Goal: Transaction & Acquisition: Purchase product/service

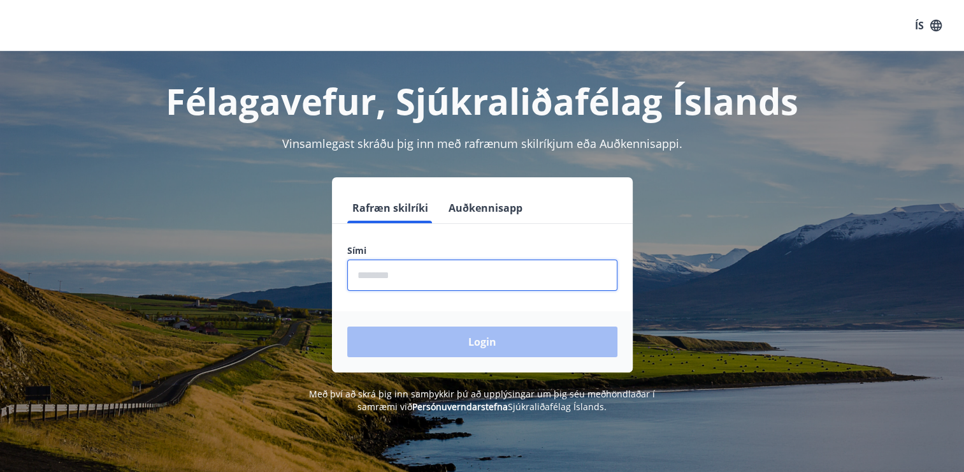
click at [416, 286] on input "phone" at bounding box center [482, 274] width 270 height 31
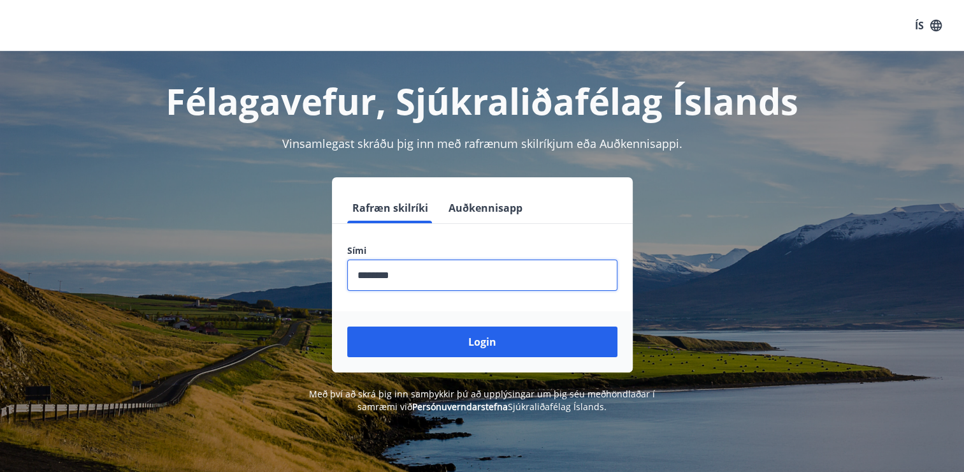
click at [379, 277] on input "phone" at bounding box center [482, 274] width 270 height 31
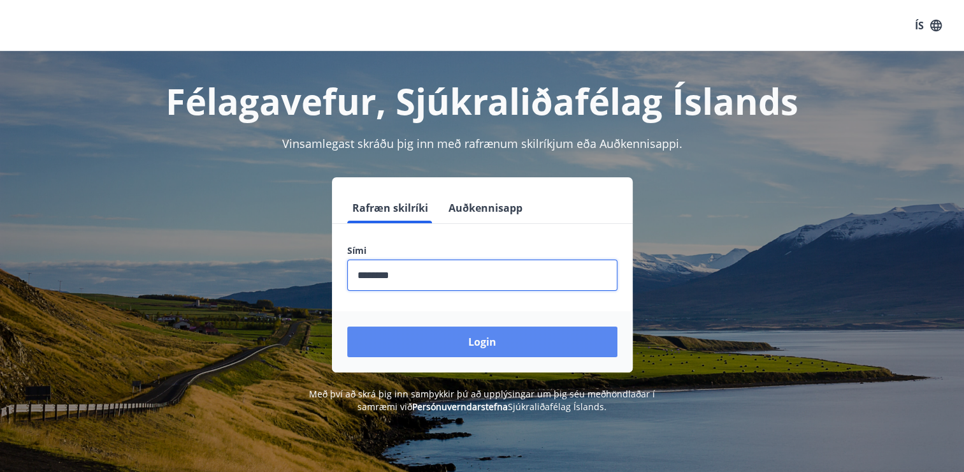
type input "********"
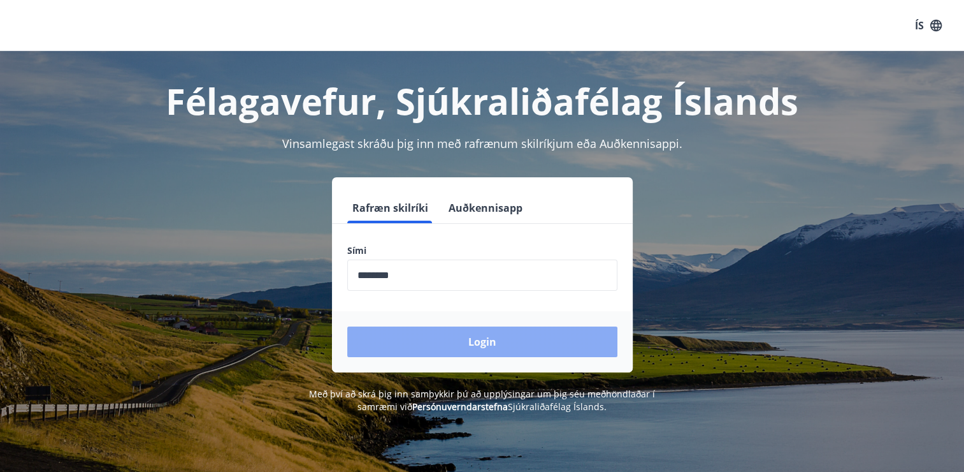
click at [503, 343] on button "Login" at bounding box center [482, 341] width 270 height 31
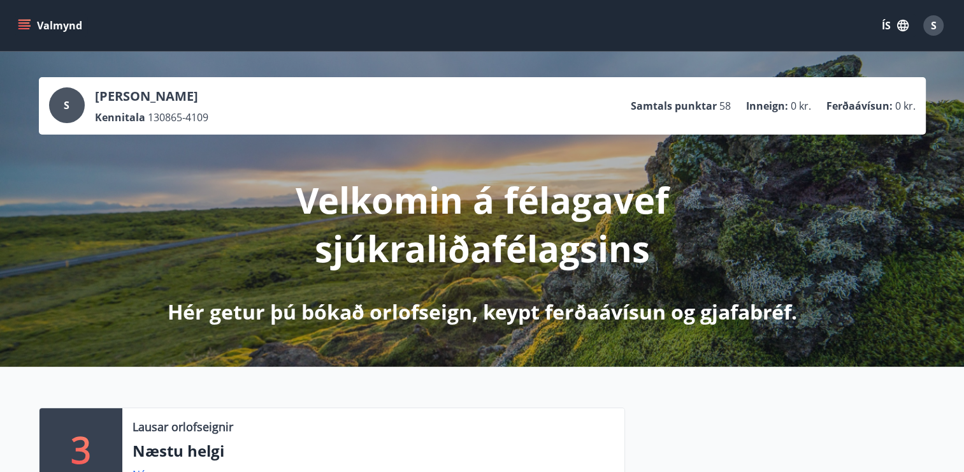
click at [63, 24] on button "Valmynd" at bounding box center [51, 25] width 72 height 23
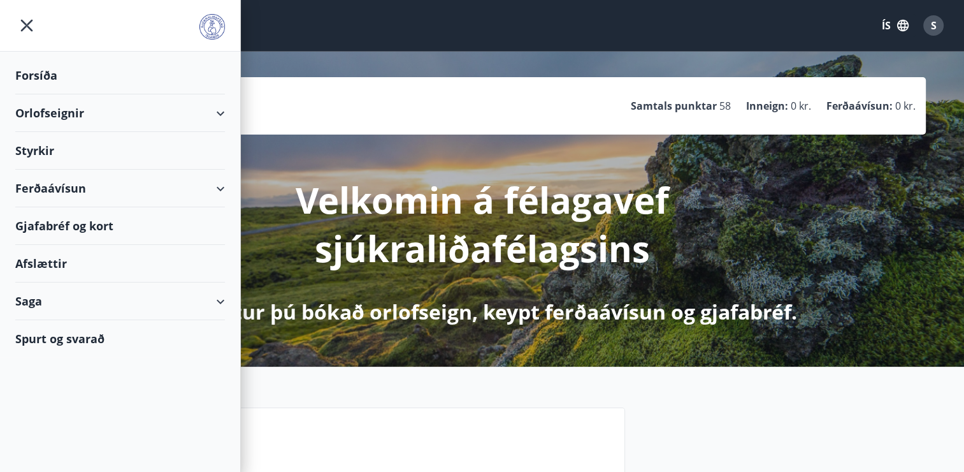
click at [222, 119] on div "Orlofseignir" at bounding box center [120, 113] width 210 height 38
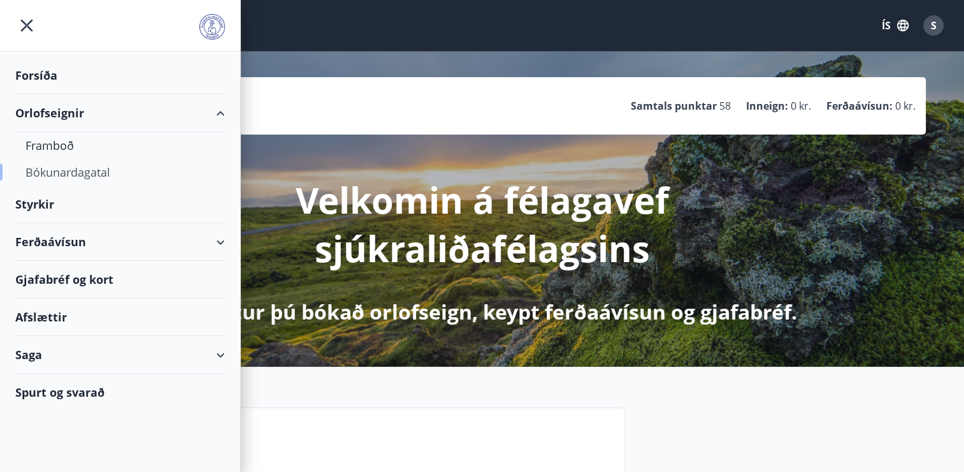
click at [96, 170] on div "Bókunardagatal" at bounding box center [119, 172] width 189 height 27
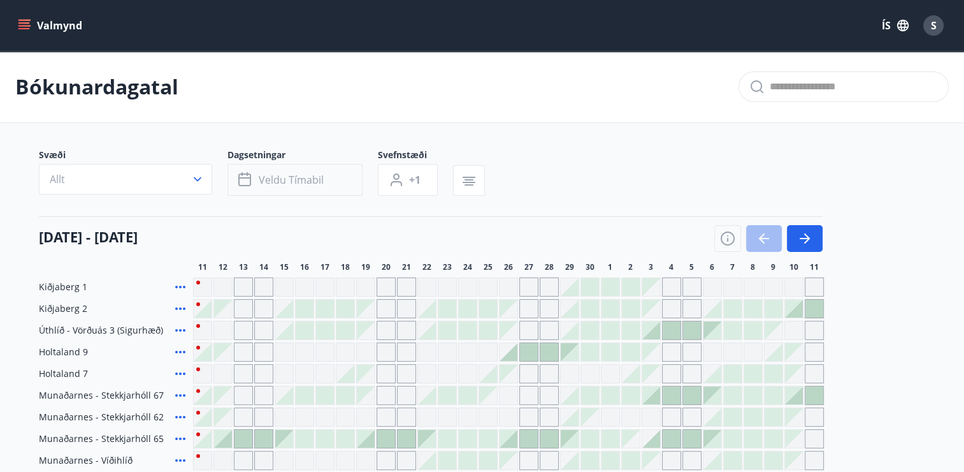
click at [265, 181] on span "Veldu tímabil" at bounding box center [291, 180] width 65 height 14
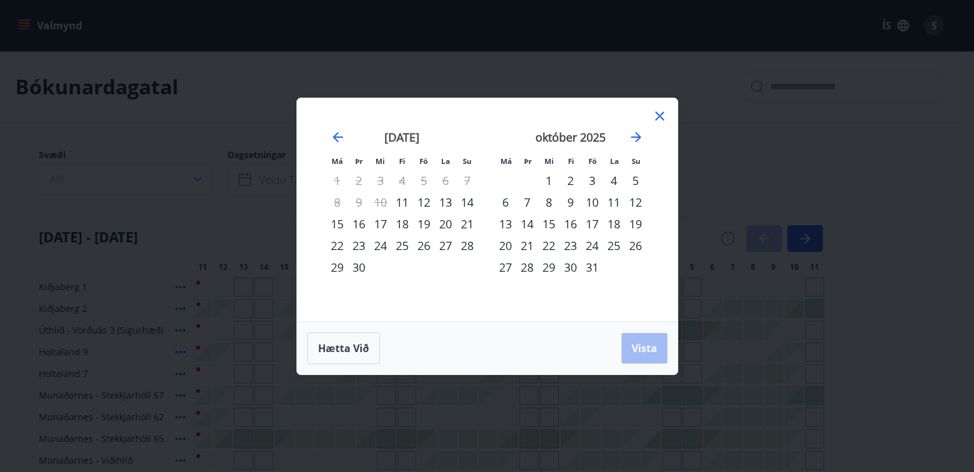
click at [590, 205] on div "10" at bounding box center [592, 202] width 22 height 22
click at [651, 344] on span "Vista" at bounding box center [644, 348] width 25 height 14
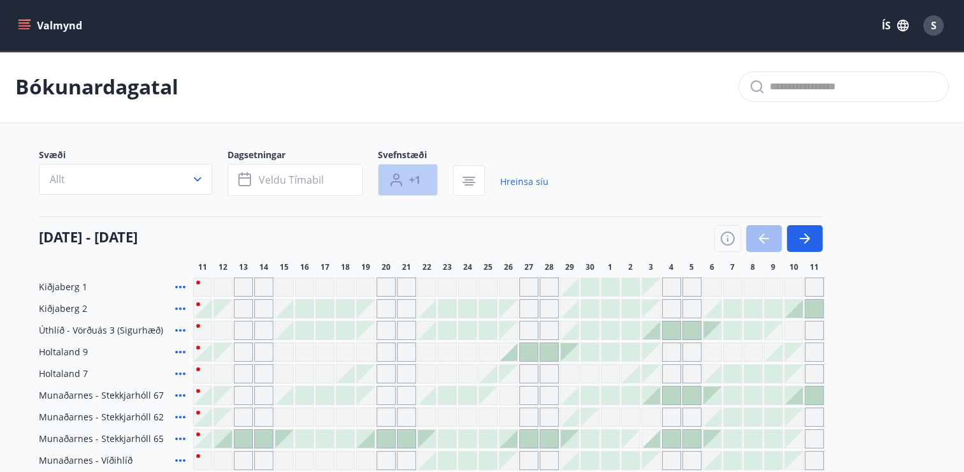
click at [413, 175] on span "+1" at bounding box center [414, 180] width 11 height 14
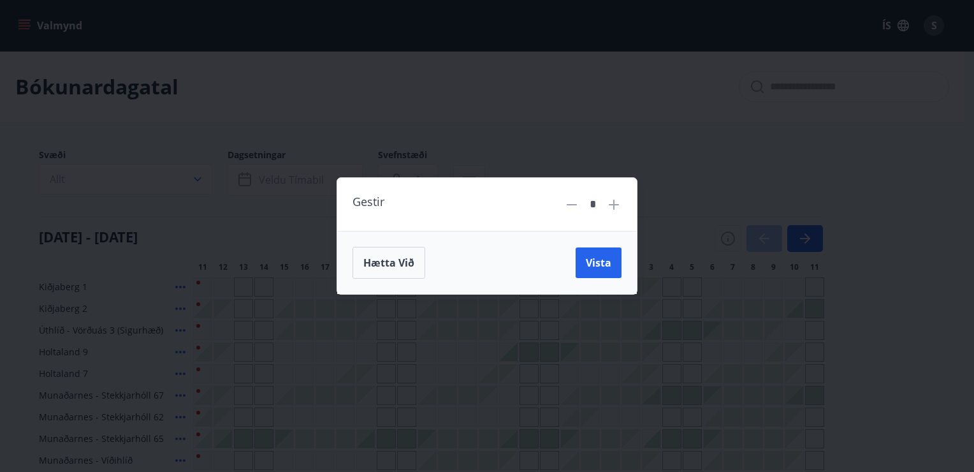
click at [614, 207] on icon at bounding box center [613, 204] width 15 height 15
type input "*"
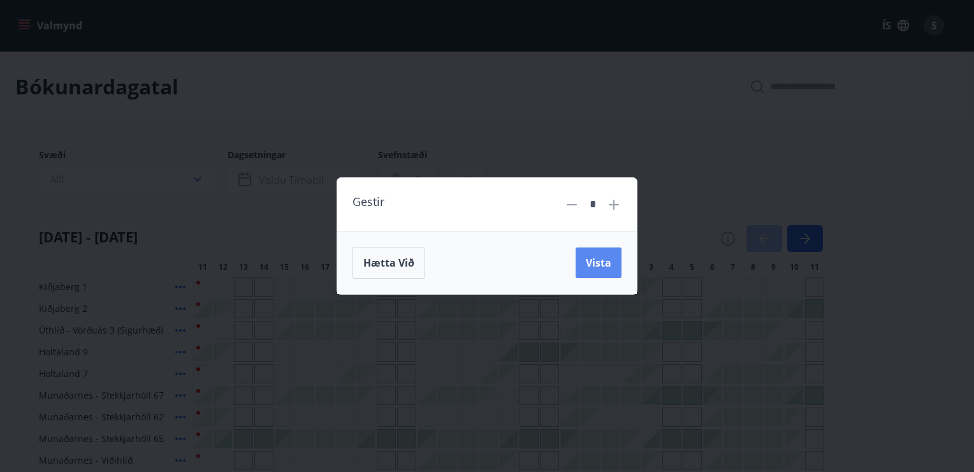
click at [614, 265] on button "Vista" at bounding box center [599, 262] width 46 height 31
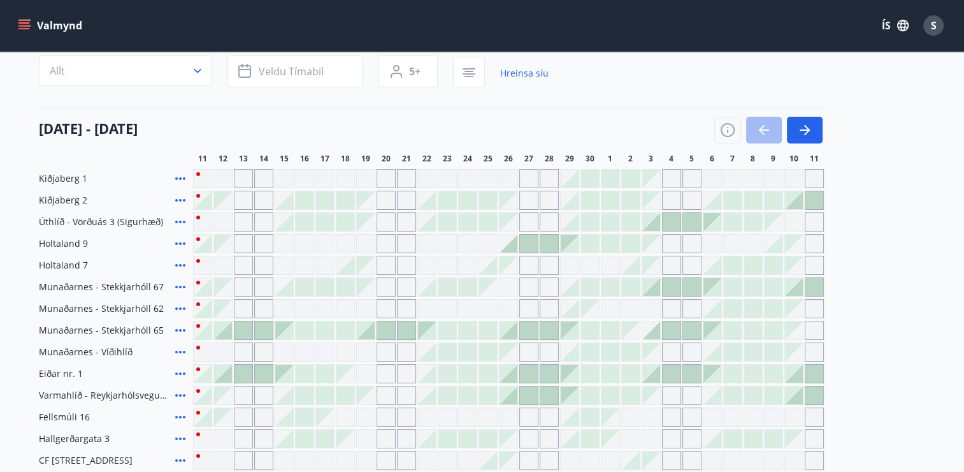
scroll to position [127, 0]
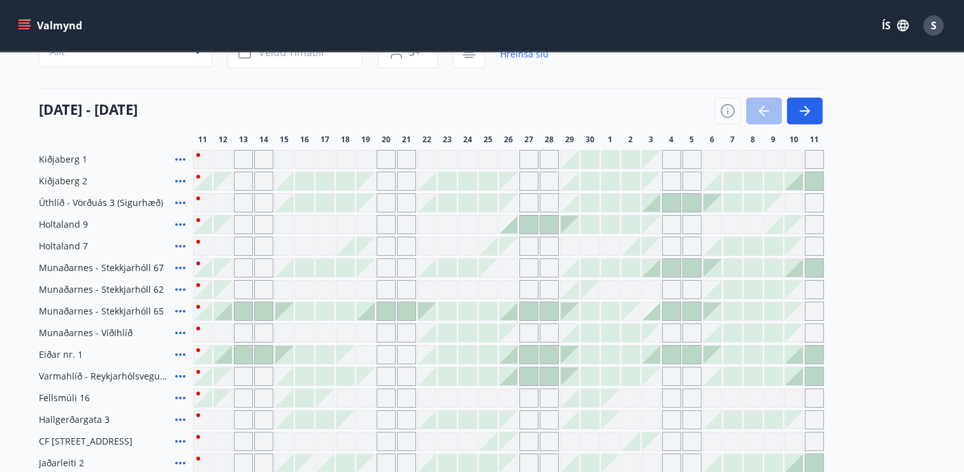
click at [816, 184] on div at bounding box center [815, 181] width 18 height 18
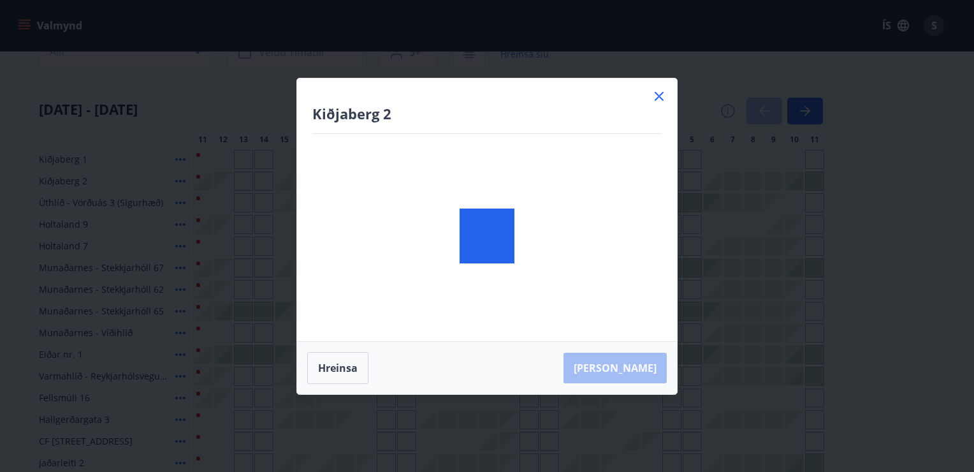
click at [810, 224] on div "Kiðjaberg 2 Hreinsa Taka Frá" at bounding box center [487, 236] width 974 height 472
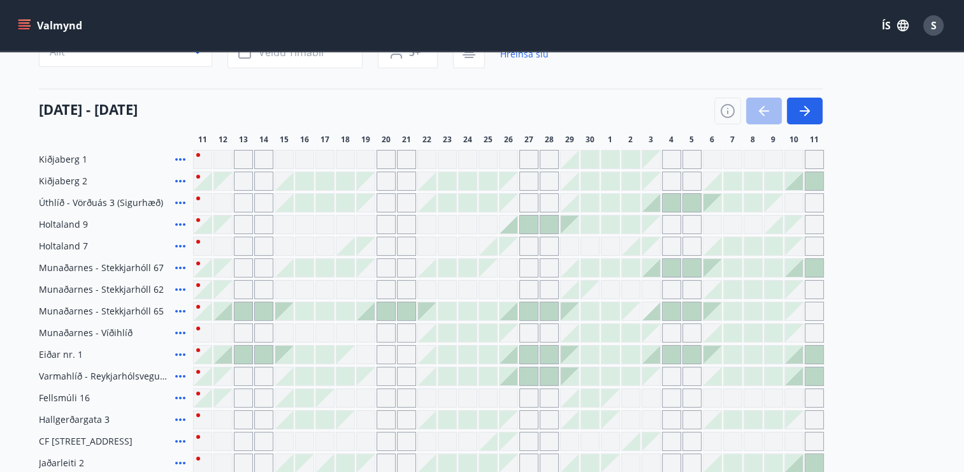
click at [793, 224] on div "Gráir dagar eru ekki bókanlegir" at bounding box center [794, 224] width 18 height 18
click at [816, 226] on div "Gráir dagar eru ekki bókanlegir" at bounding box center [814, 224] width 19 height 19
click at [813, 222] on div "Gráir dagar eru ekki bókanlegir" at bounding box center [814, 224] width 19 height 19
click at [792, 222] on div "Gráir dagar eru ekki bókanlegir" at bounding box center [794, 224] width 18 height 18
click at [792, 141] on span "10" at bounding box center [794, 139] width 9 height 10
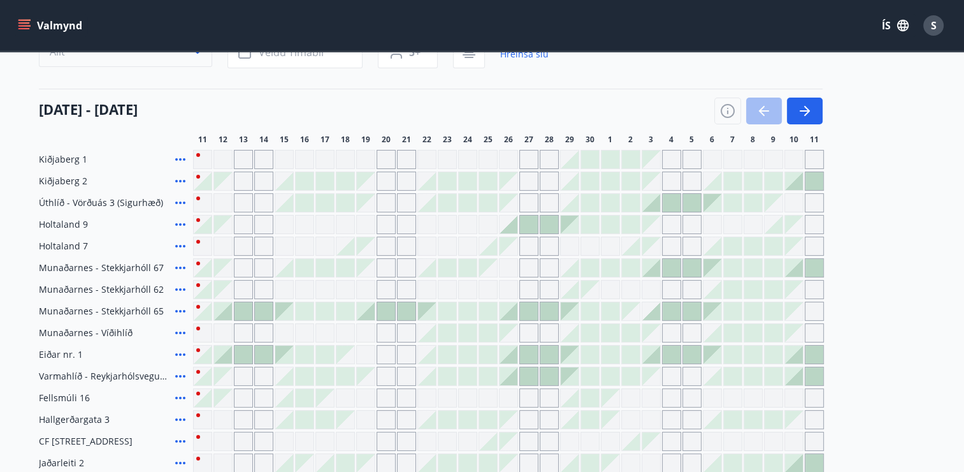
scroll to position [0, 0]
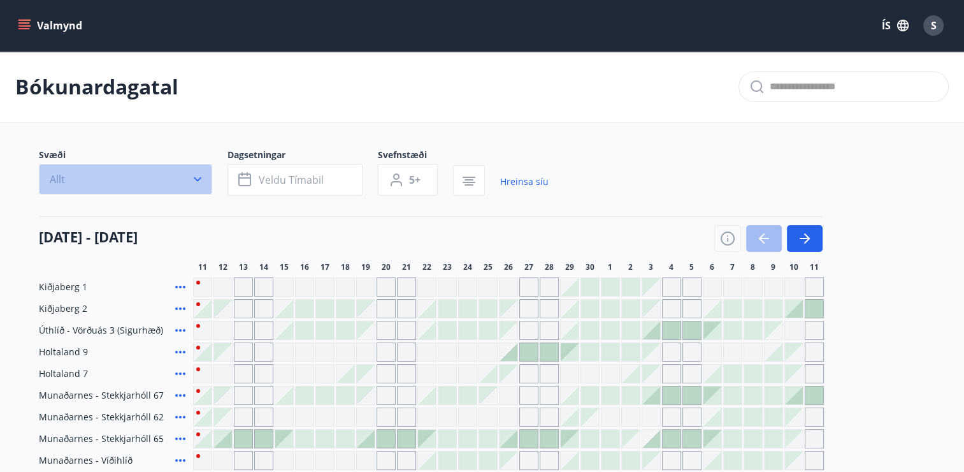
click at [196, 179] on icon "button" at bounding box center [198, 179] width 8 height 4
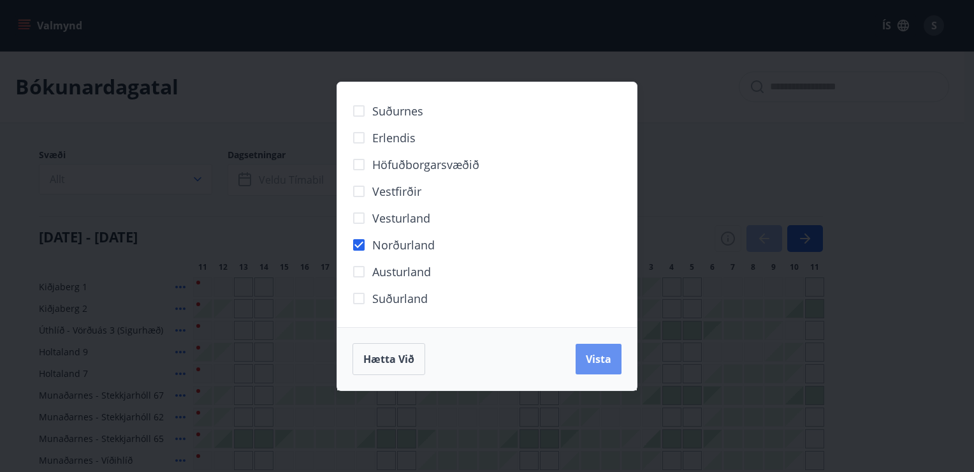
drag, startPoint x: 595, startPoint y: 367, endPoint x: 280, endPoint y: 219, distance: 348.4
click at [595, 365] on button "Vista" at bounding box center [599, 359] width 46 height 31
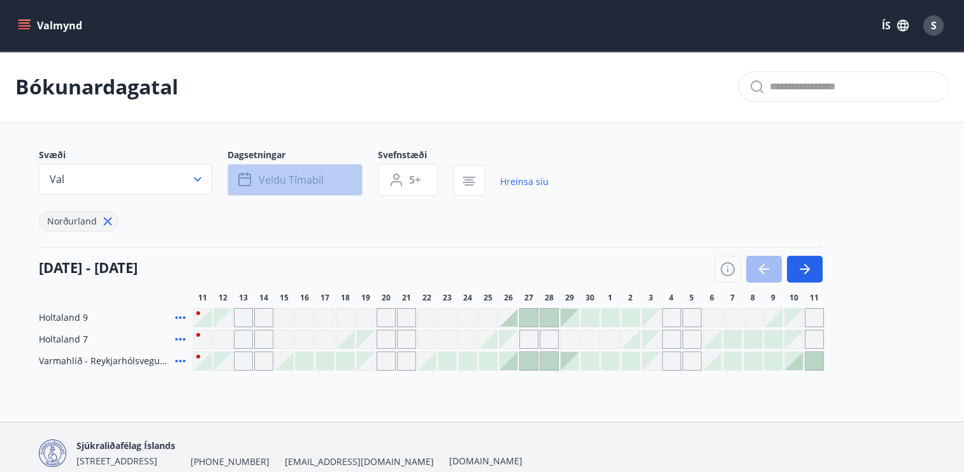
click at [296, 186] on span "Veldu tímabil" at bounding box center [291, 180] width 65 height 14
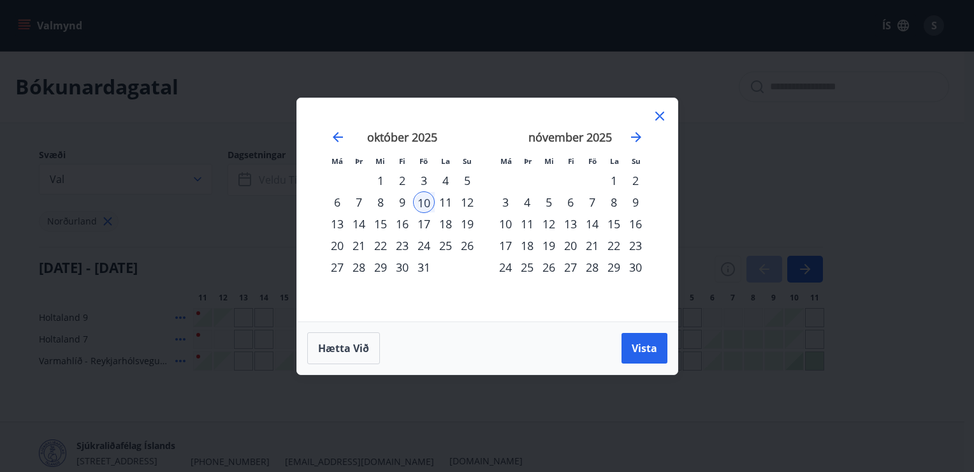
click at [472, 207] on div "12" at bounding box center [467, 202] width 22 height 22
click at [650, 347] on span "Vista" at bounding box center [644, 348] width 25 height 14
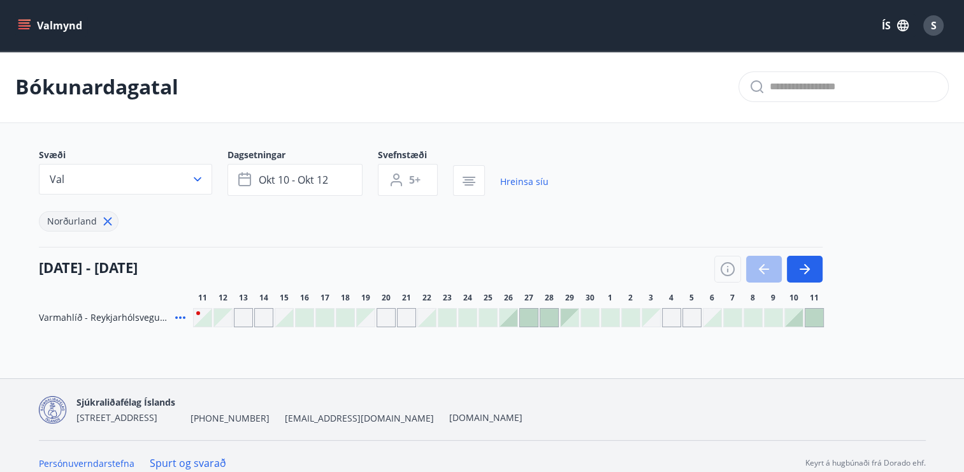
scroll to position [13, 0]
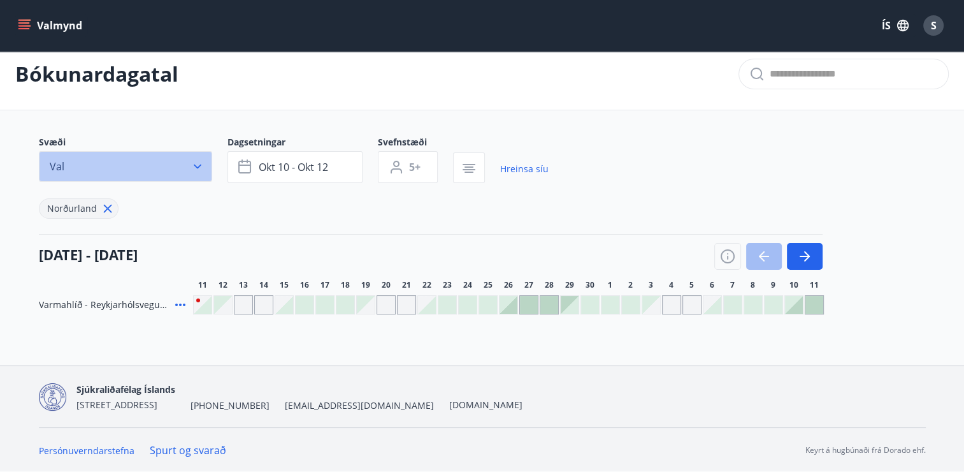
click at [192, 168] on icon "button" at bounding box center [197, 166] width 13 height 13
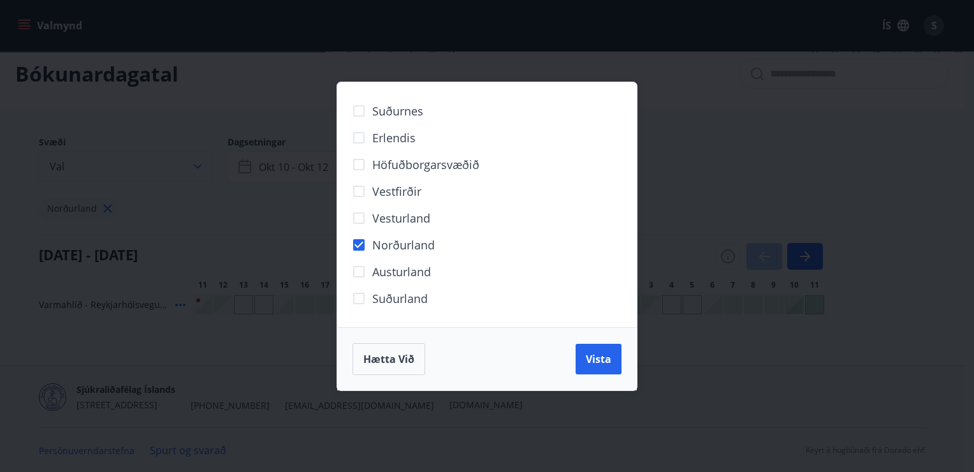
click at [192, 168] on div "Suðurnes Erlendis Höfuðborgarsvæðið Vestfirðir Vesturland Norðurland Austurland…" at bounding box center [487, 236] width 974 height 472
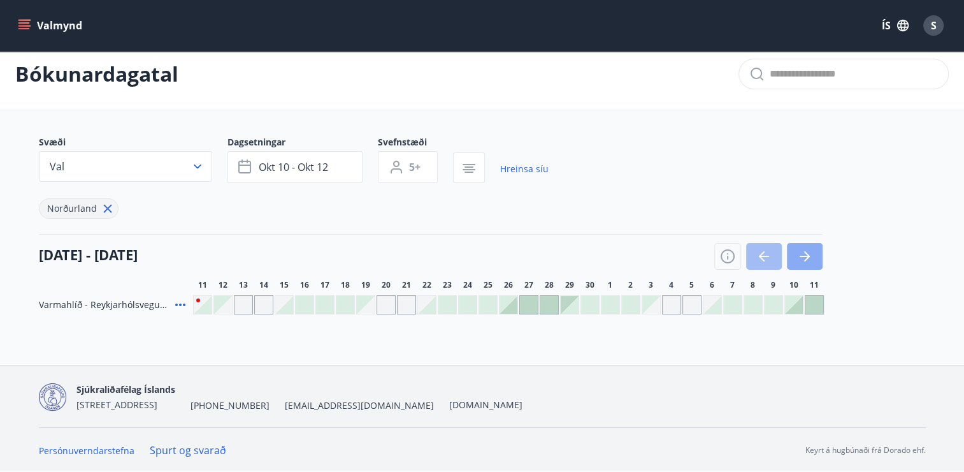
click at [808, 258] on icon "button" at bounding box center [804, 256] width 15 height 15
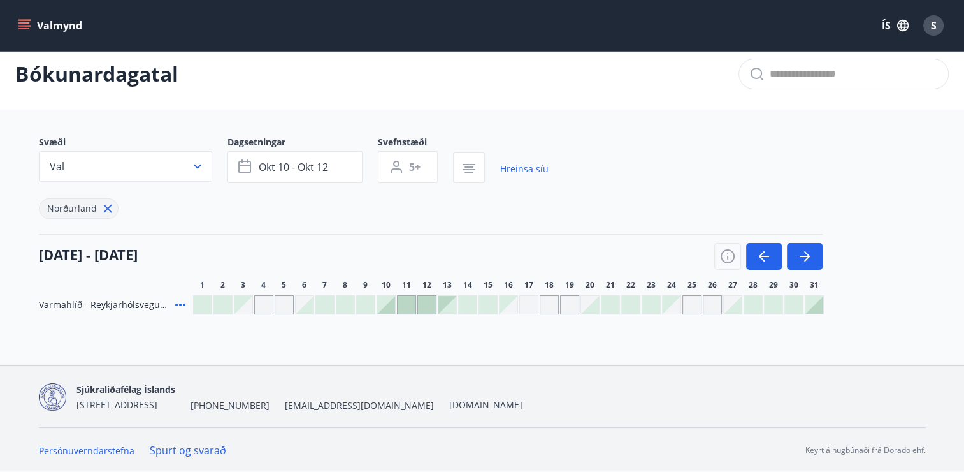
click at [408, 307] on div at bounding box center [407, 305] width 18 height 18
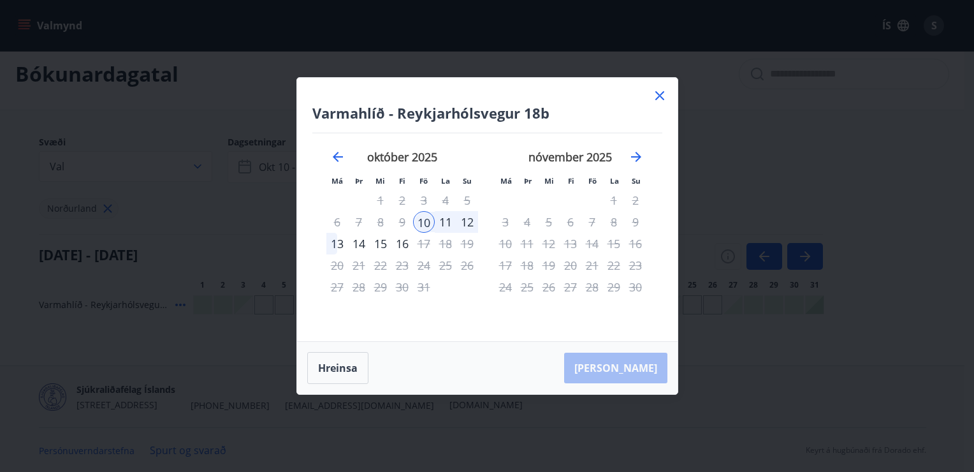
click at [664, 97] on icon at bounding box center [659, 95] width 15 height 15
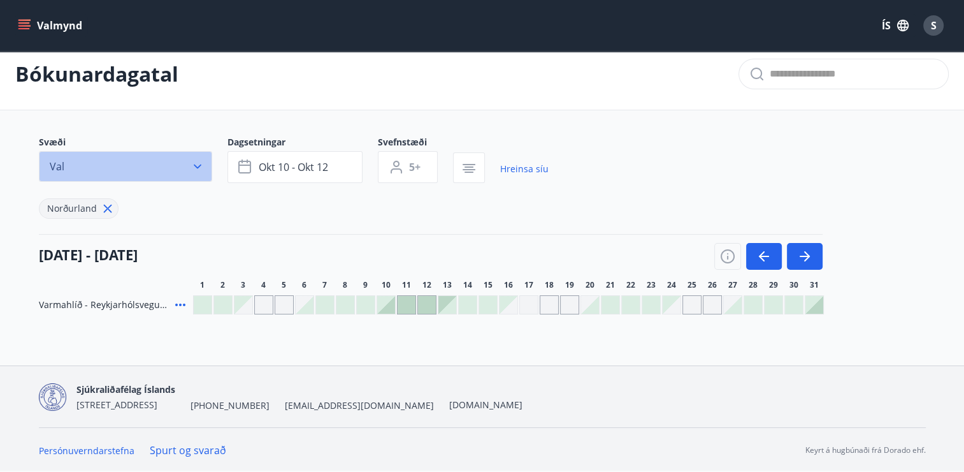
click at [202, 159] on button "Val" at bounding box center [125, 166] width 173 height 31
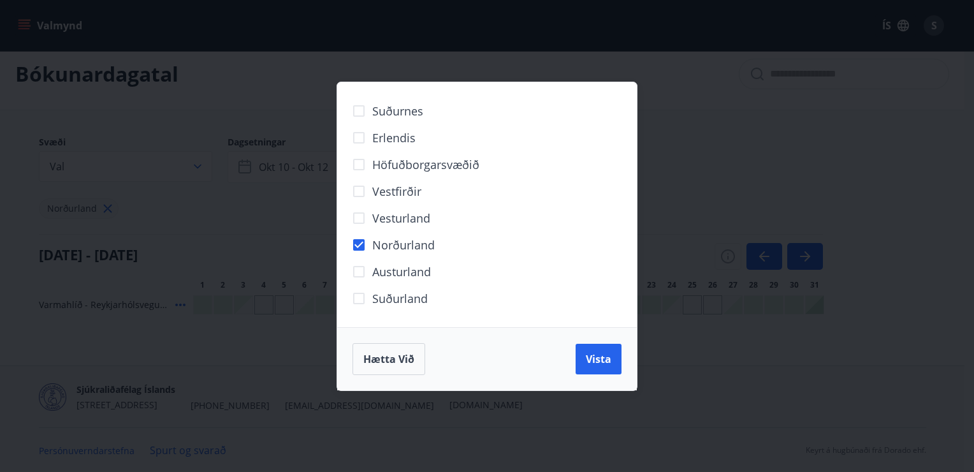
click at [387, 249] on span "Norðurland" at bounding box center [403, 244] width 62 height 17
click at [392, 352] on span "Hætta við" at bounding box center [388, 359] width 51 height 14
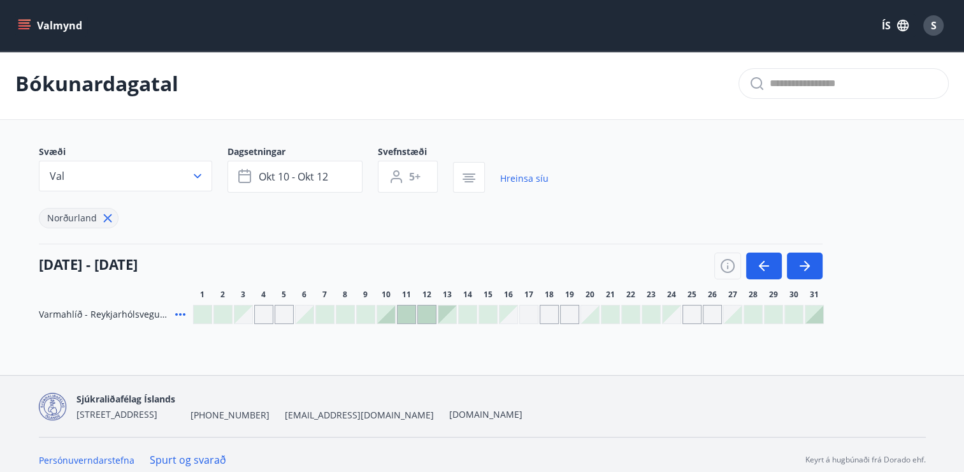
scroll to position [0, 0]
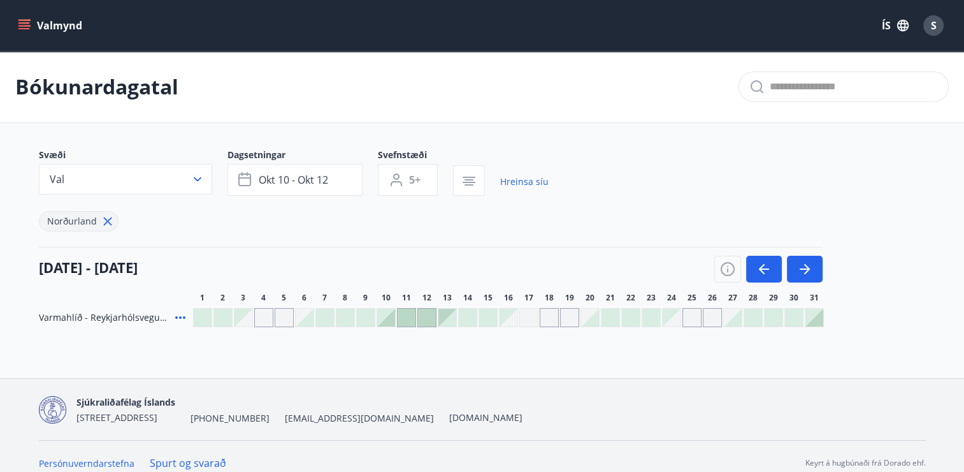
click at [22, 25] on icon "menu" at bounding box center [24, 25] width 13 height 13
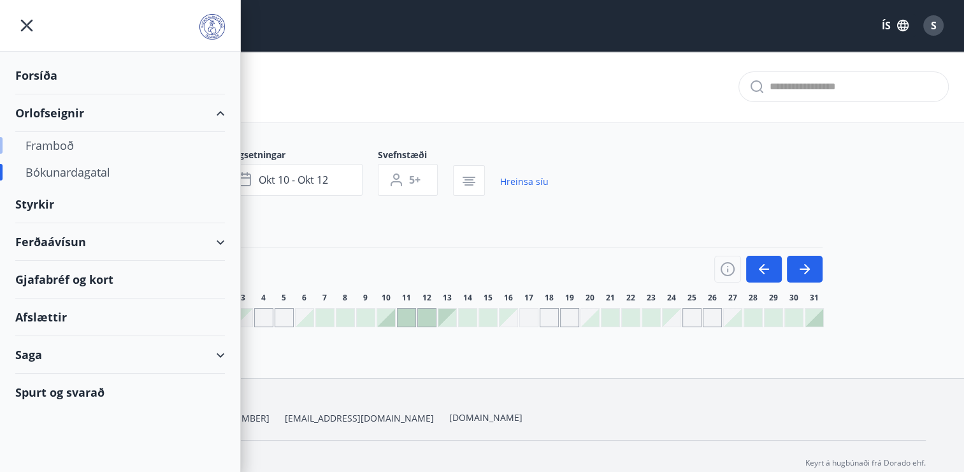
click at [66, 150] on div "Framboð" at bounding box center [119, 145] width 189 height 27
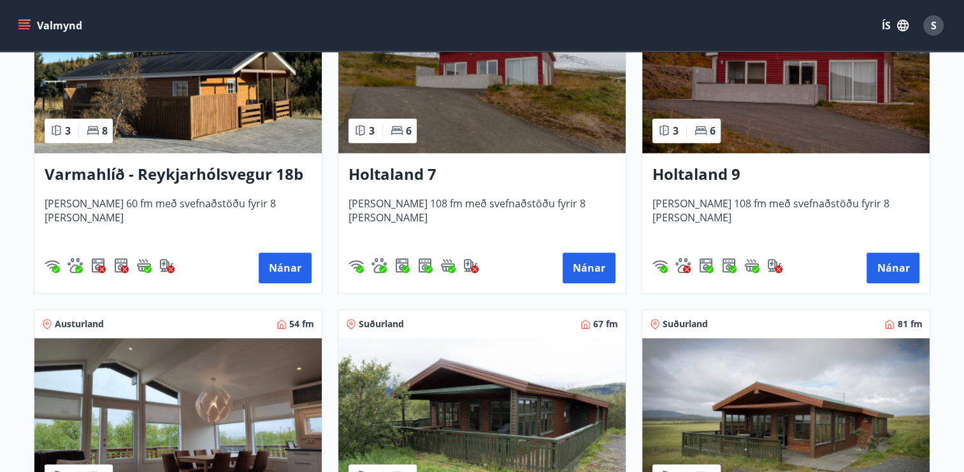
scroll to position [1402, 0]
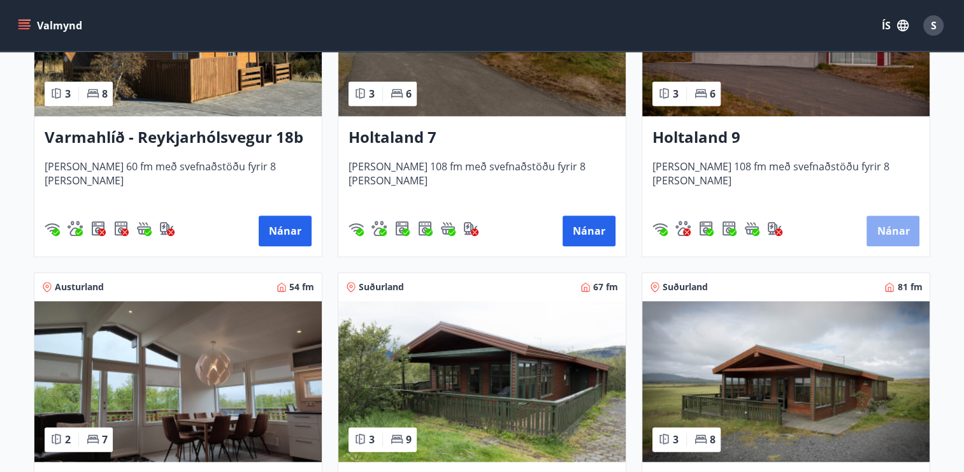
click at [895, 227] on button "Nánar" at bounding box center [893, 230] width 53 height 31
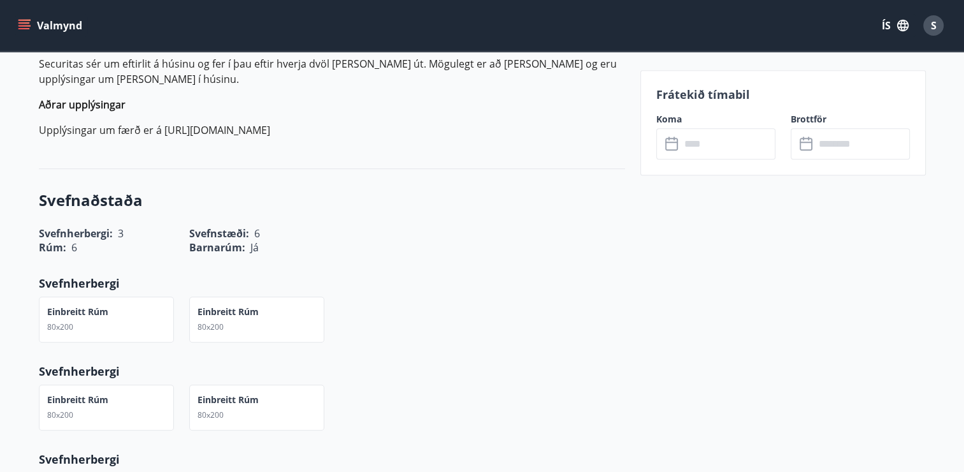
scroll to position [829, 0]
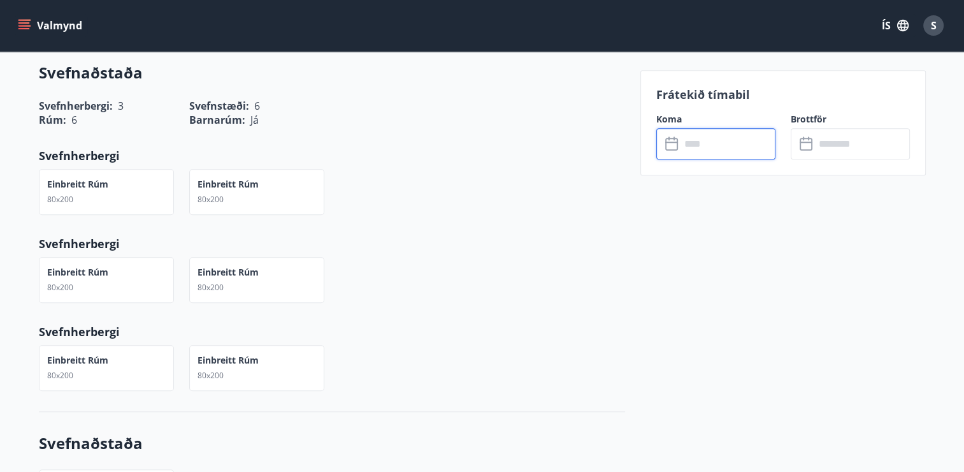
click at [693, 146] on input "text" at bounding box center [728, 143] width 95 height 31
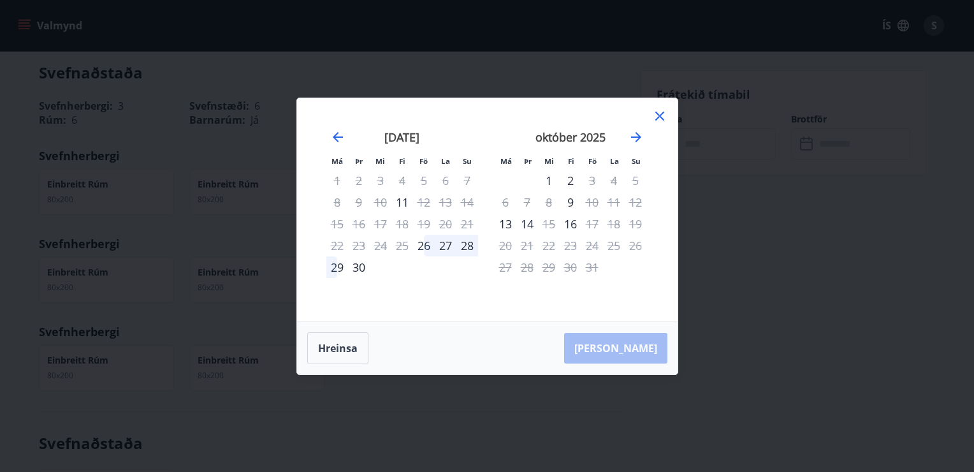
click at [660, 119] on icon at bounding box center [659, 115] width 15 height 15
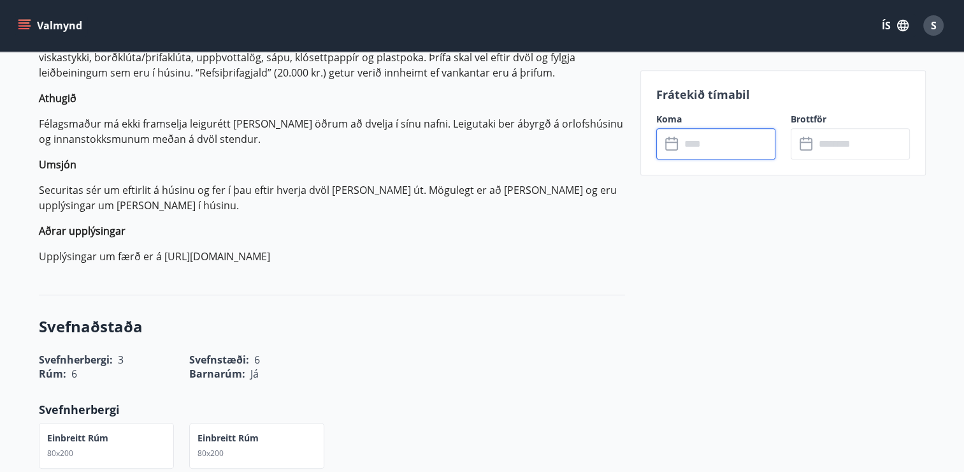
scroll to position [574, 0]
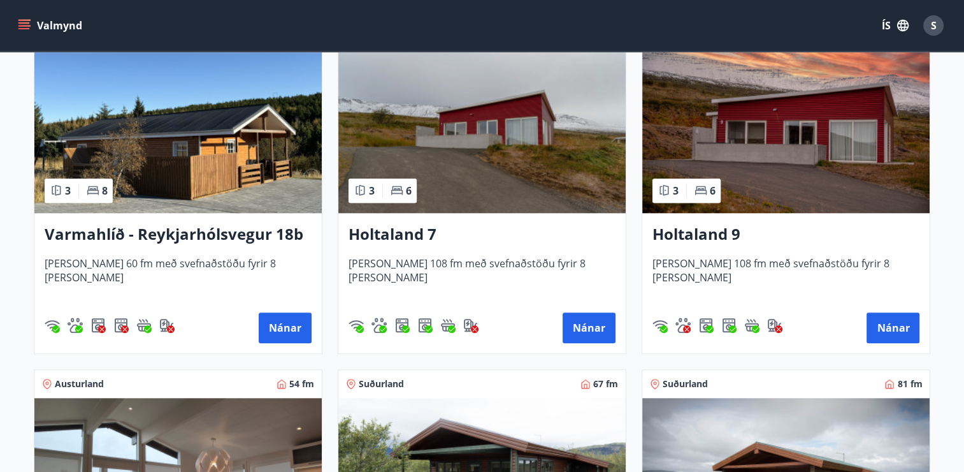
scroll to position [1338, 0]
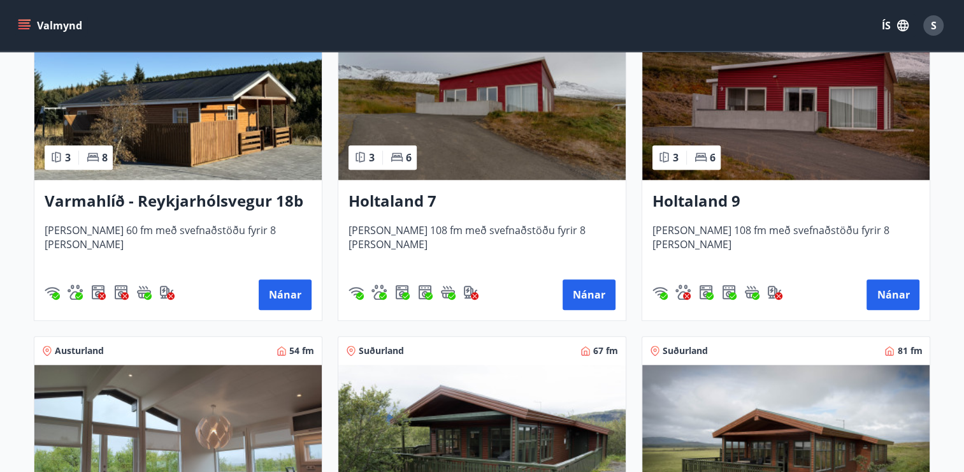
click at [448, 157] on img at bounding box center [481, 99] width 287 height 161
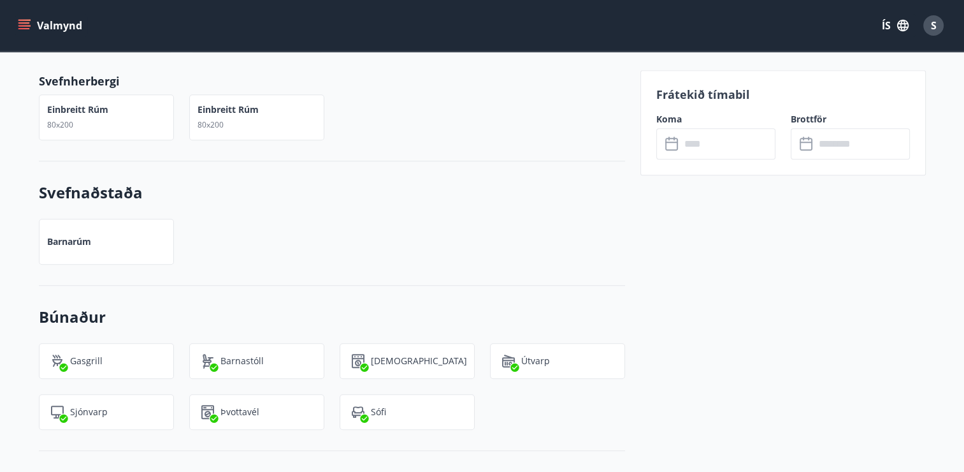
scroll to position [1084, 0]
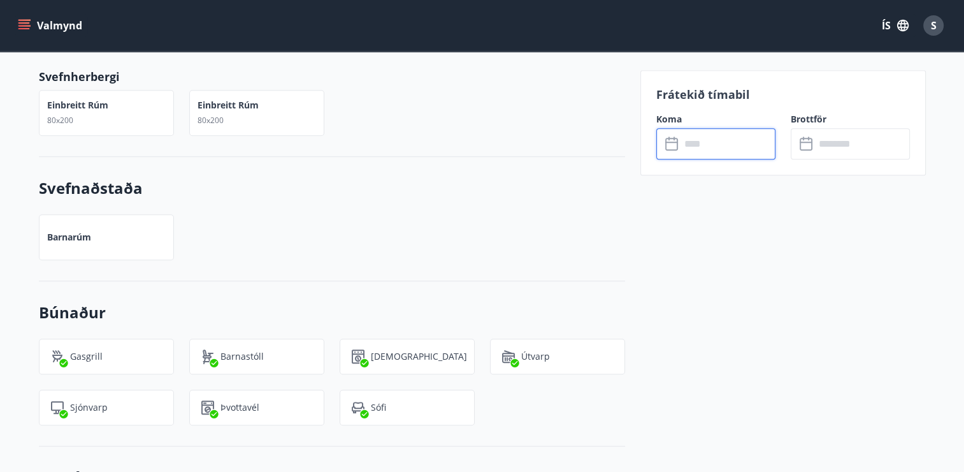
click at [681, 151] on input "text" at bounding box center [728, 143] width 95 height 31
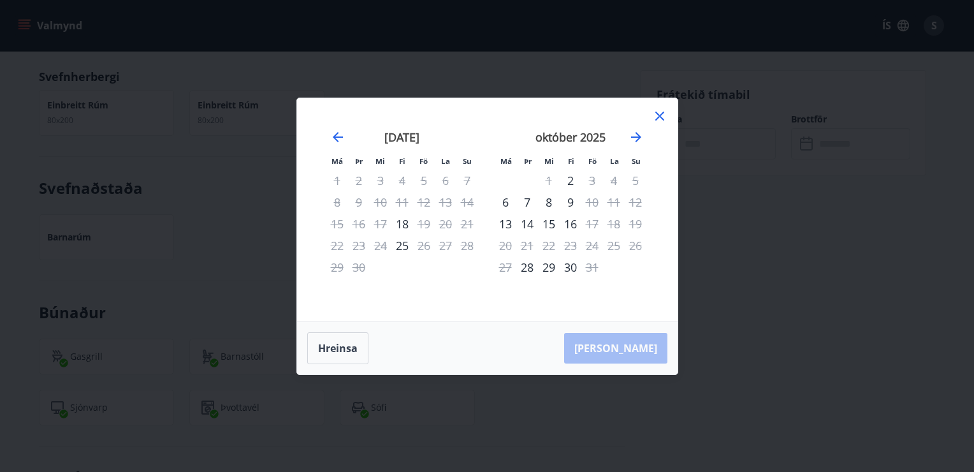
click at [571, 201] on div "9" at bounding box center [571, 202] width 22 height 22
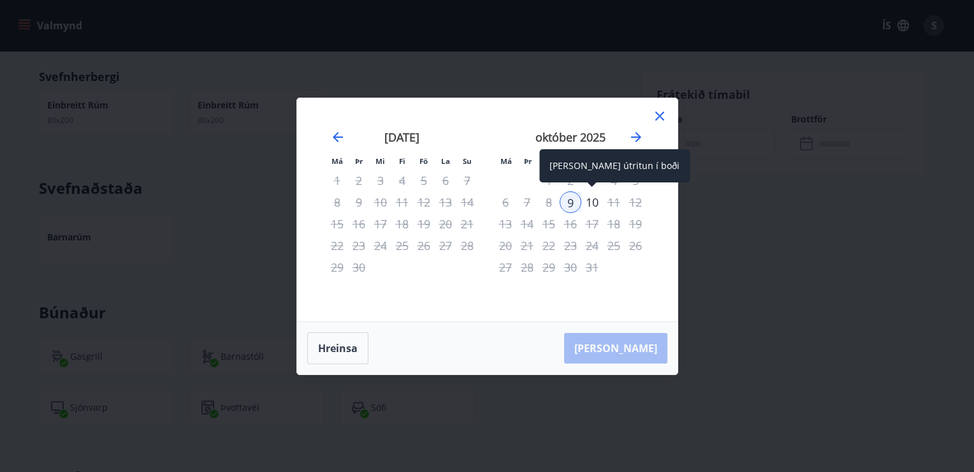
click at [595, 204] on div "10" at bounding box center [592, 202] width 22 height 22
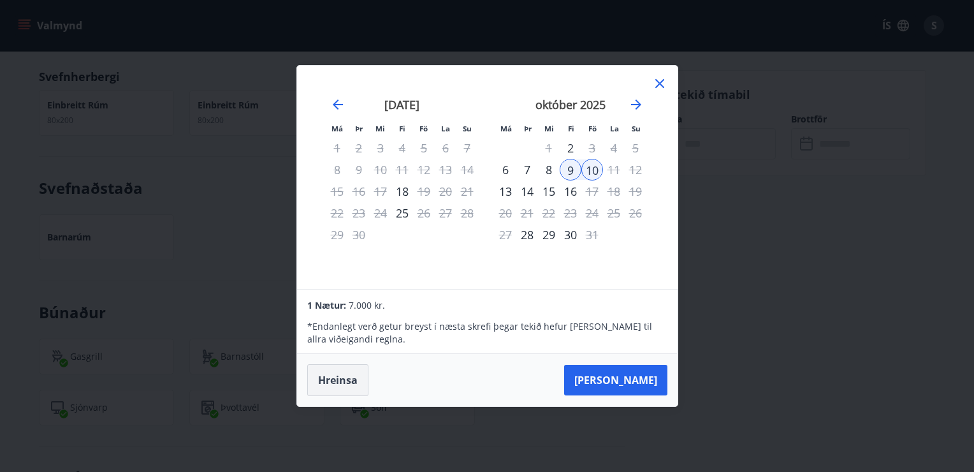
click at [314, 386] on button "Hreinsa" at bounding box center [337, 380] width 61 height 32
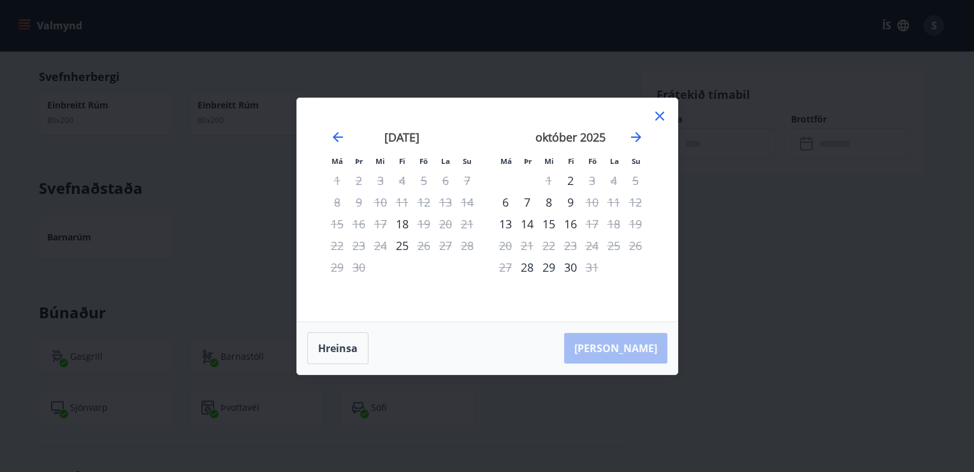
click at [662, 116] on icon at bounding box center [659, 115] width 15 height 15
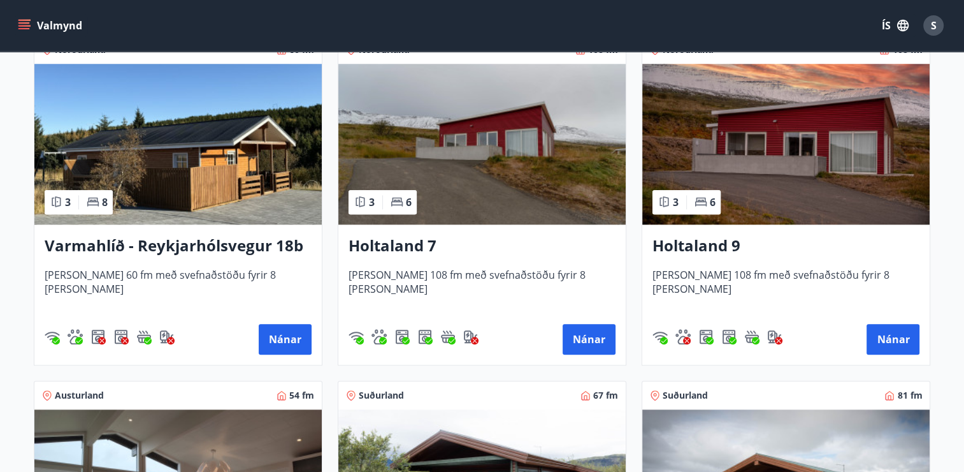
scroll to position [1338, 0]
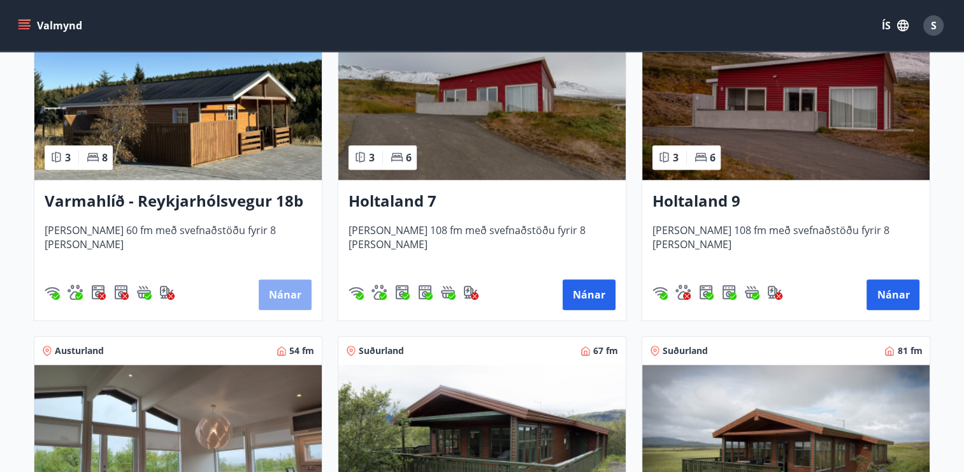
click at [289, 289] on button "Nánar" at bounding box center [285, 294] width 53 height 31
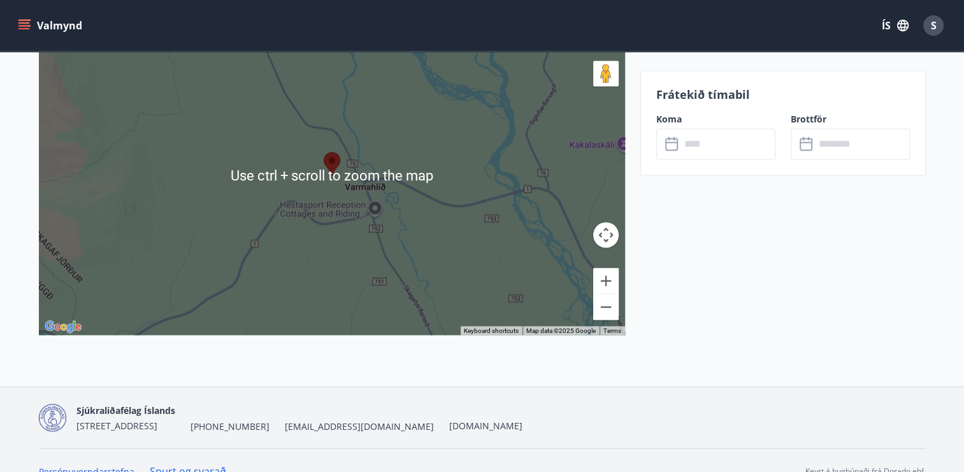
scroll to position [2133, 0]
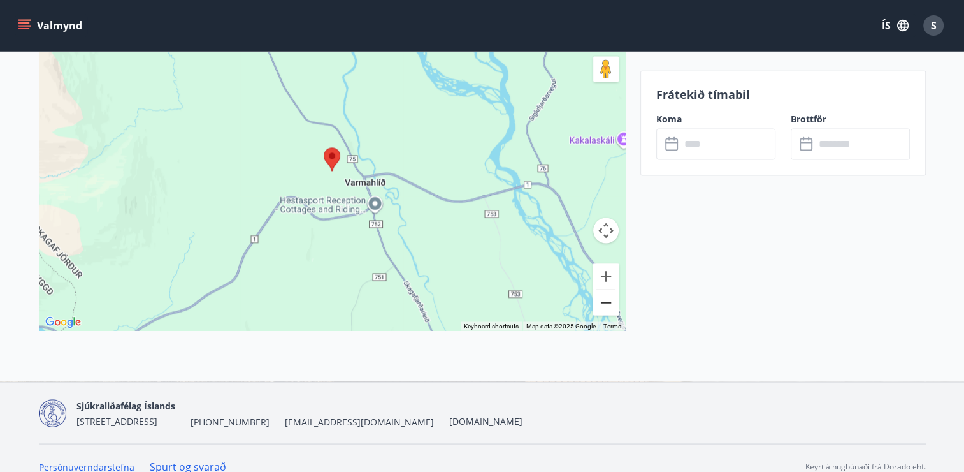
click at [608, 289] on button "Zoom out" at bounding box center [605, 301] width 25 height 25
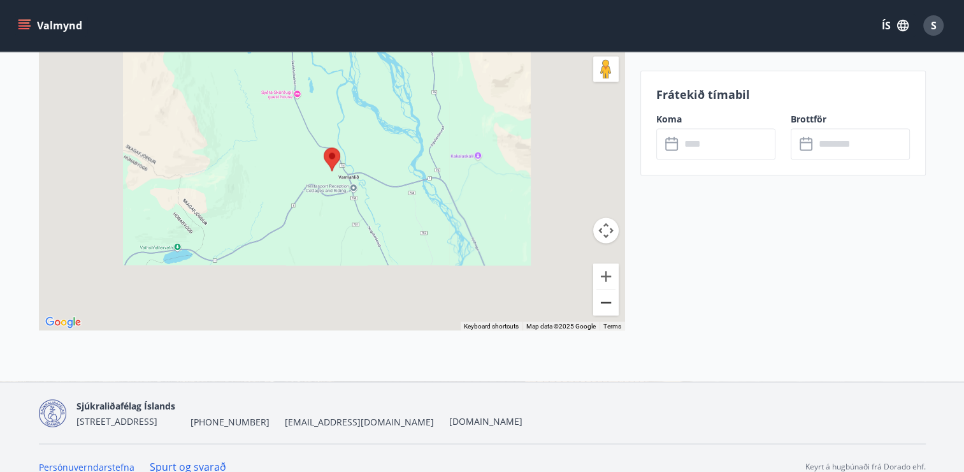
click at [608, 289] on button "Zoom out" at bounding box center [605, 301] width 25 height 25
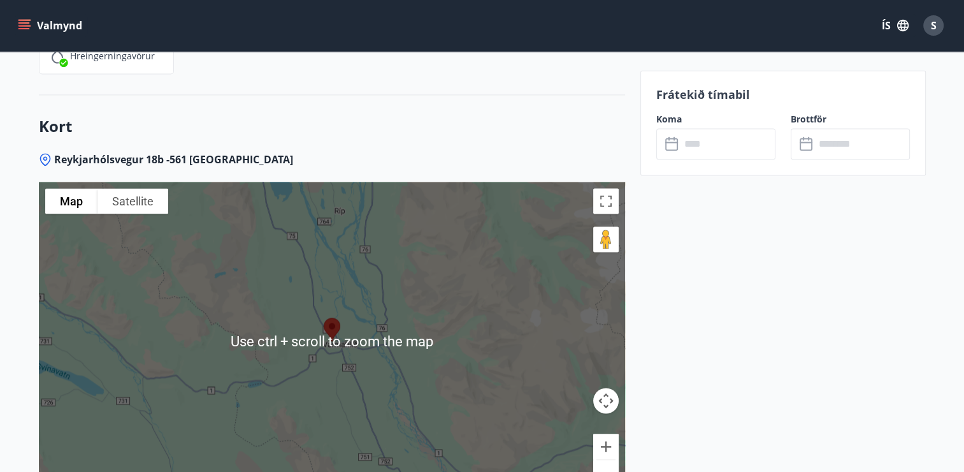
scroll to position [1942, 0]
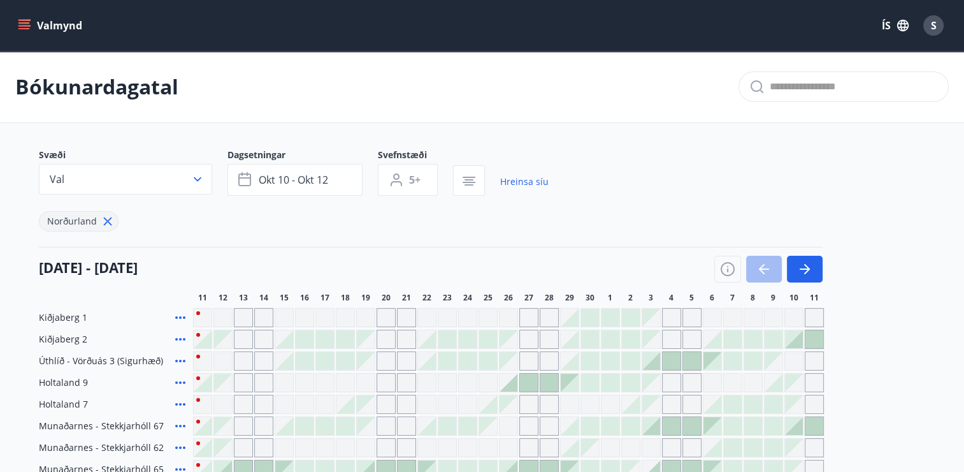
type input "*"
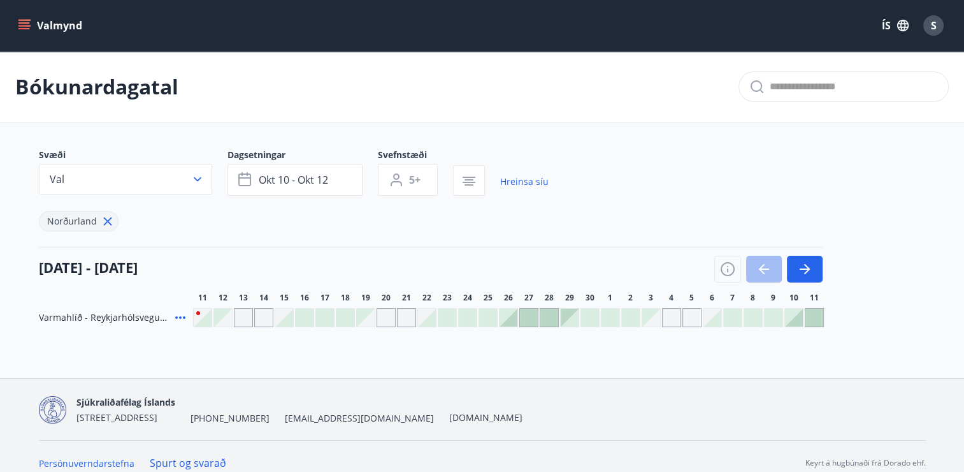
scroll to position [13, 0]
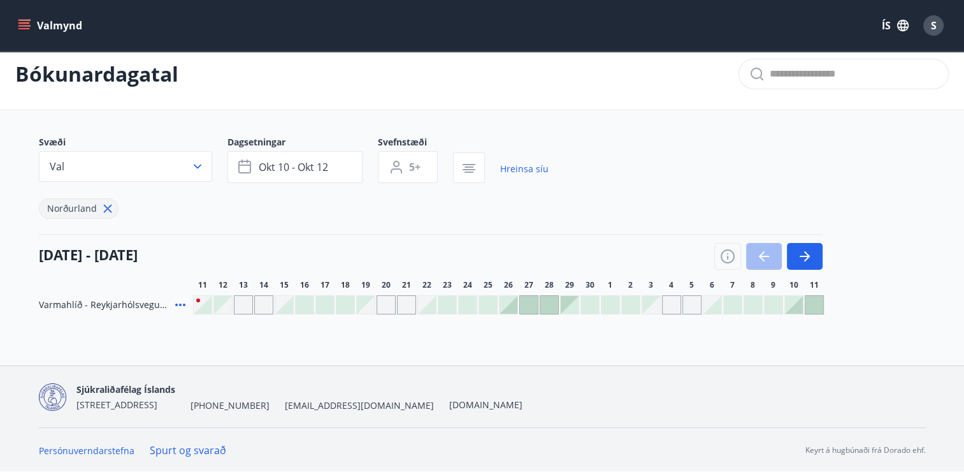
click at [34, 24] on button "Valmynd" at bounding box center [51, 25] width 72 height 23
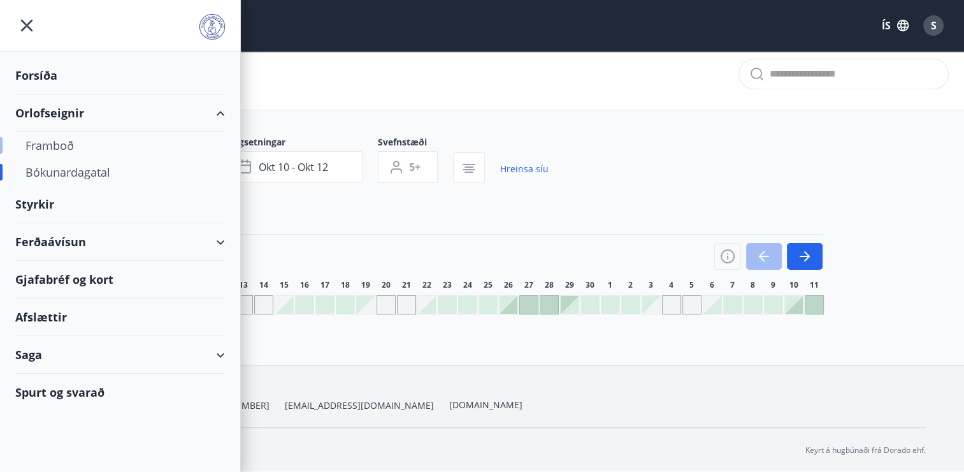
click at [63, 145] on div "Framboð" at bounding box center [119, 145] width 189 height 27
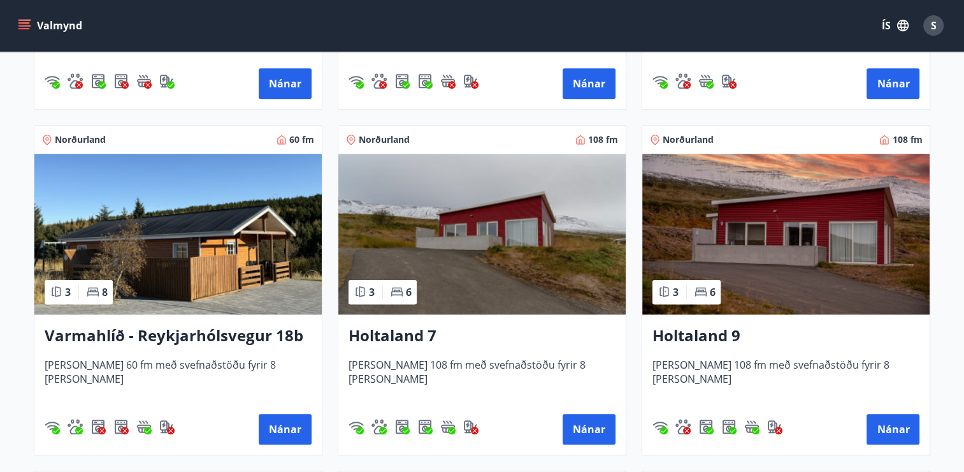
scroll to position [1275, 0]
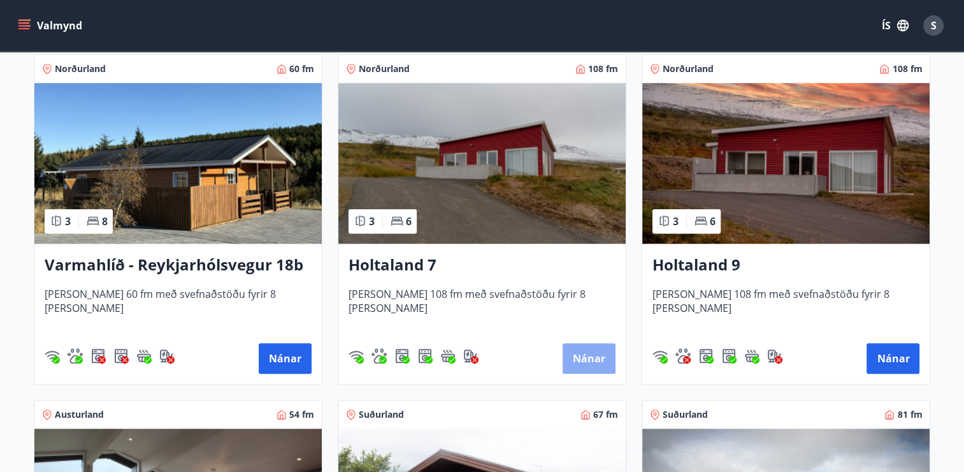
click at [581, 358] on button "Nánar" at bounding box center [589, 358] width 53 height 31
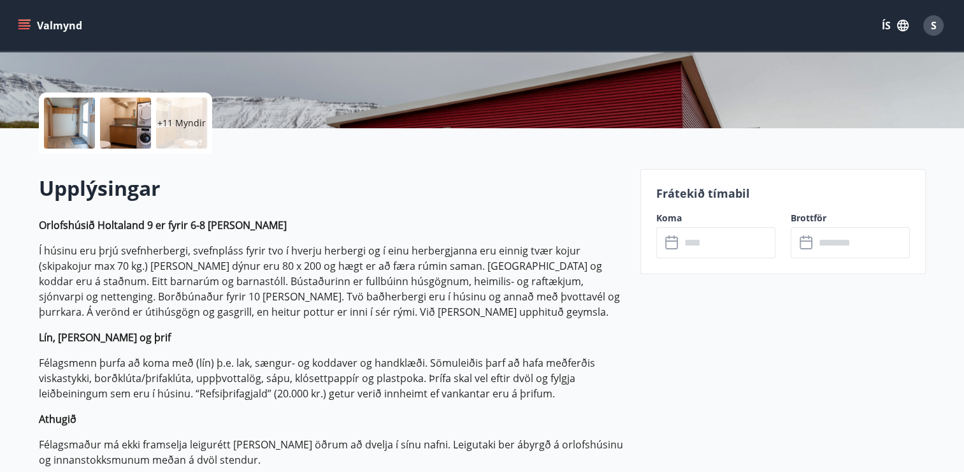
scroll to position [255, 0]
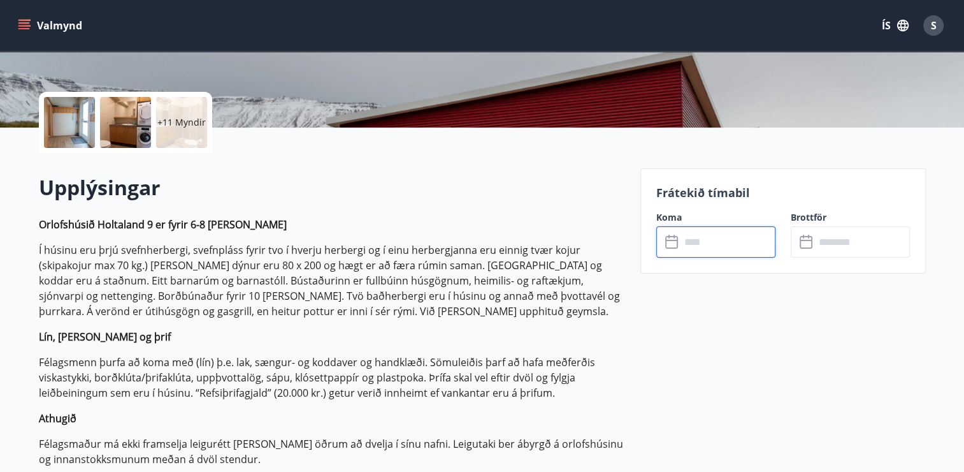
click at [699, 244] on input "text" at bounding box center [728, 241] width 95 height 31
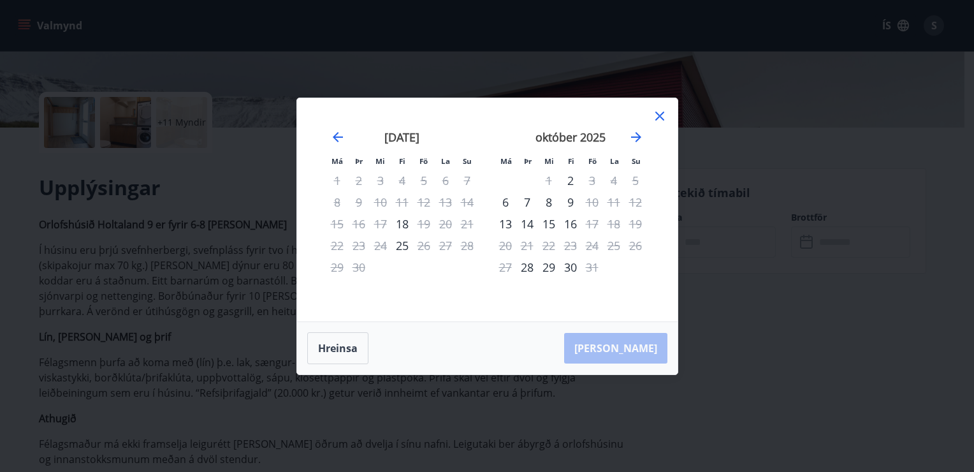
click at [658, 117] on icon at bounding box center [659, 116] width 9 height 9
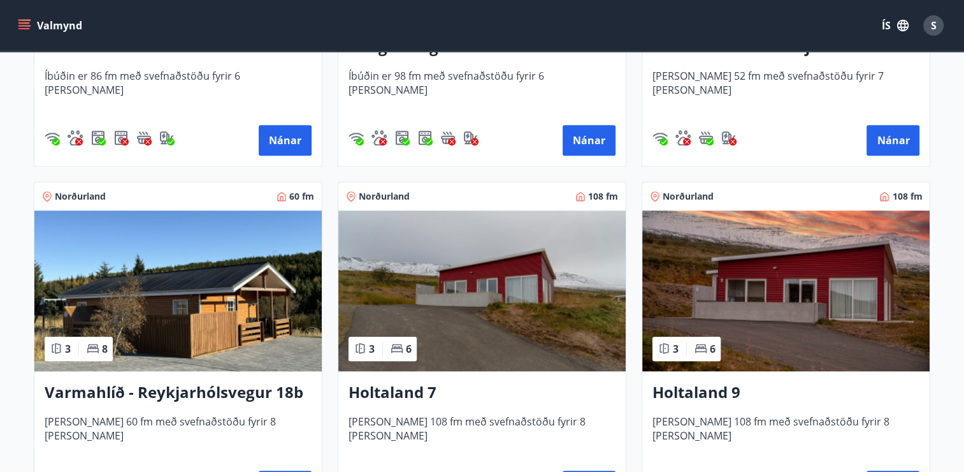
click at [771, 331] on img at bounding box center [785, 290] width 287 height 161
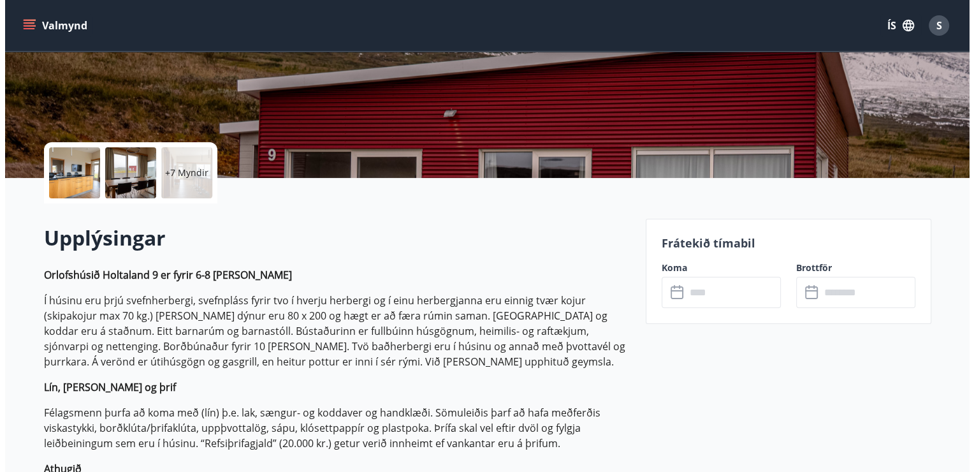
scroll to position [255, 0]
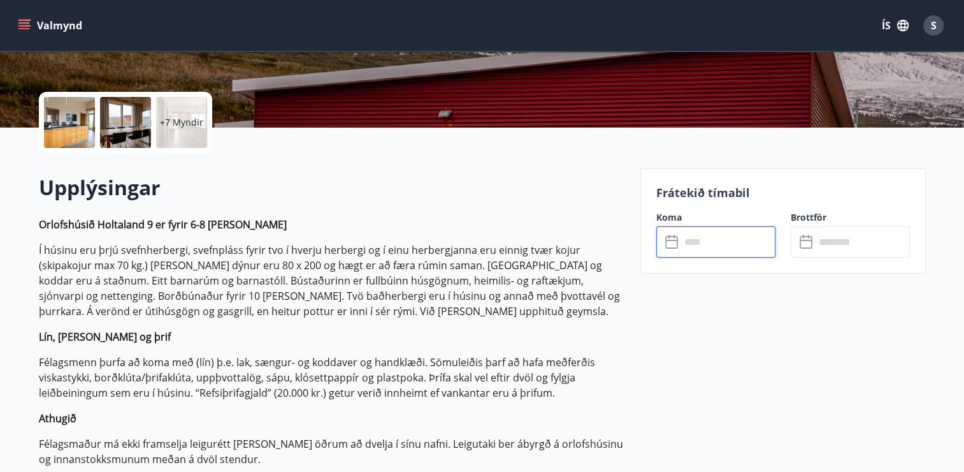
click at [681, 245] on input "text" at bounding box center [728, 241] width 95 height 31
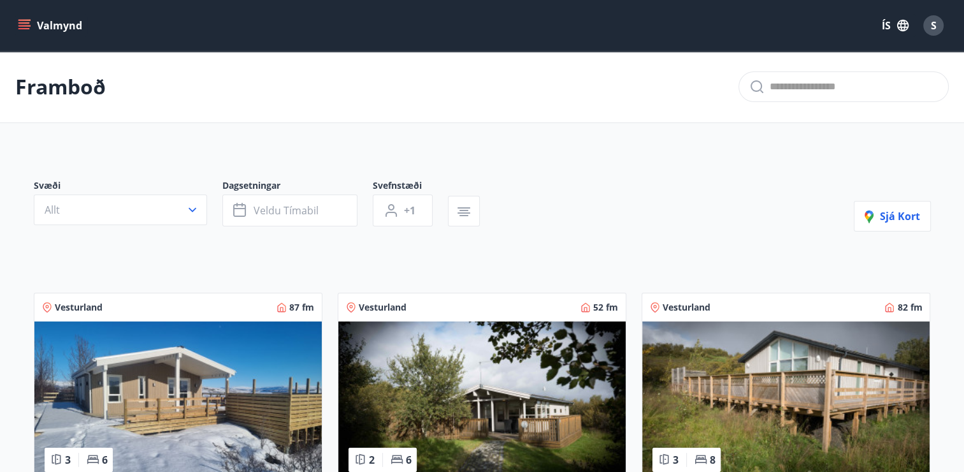
click at [40, 24] on button "Valmynd" at bounding box center [51, 25] width 72 height 23
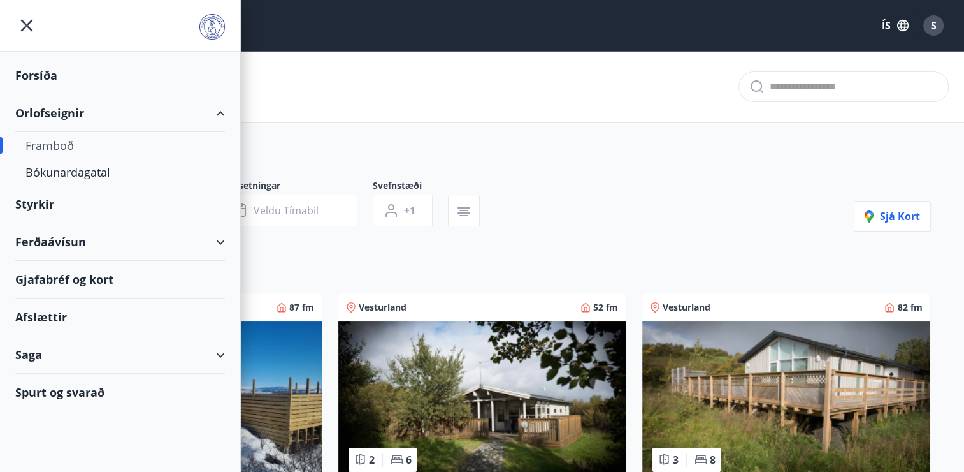
click at [54, 244] on div "Ferðaávísun" at bounding box center [120, 242] width 210 height 38
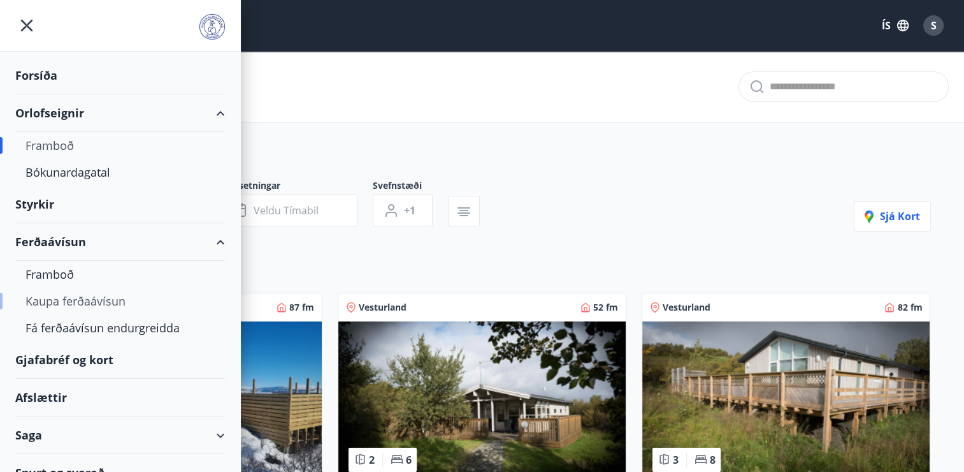
click at [52, 303] on div "Kaupa ferðaávísun" at bounding box center [119, 300] width 189 height 27
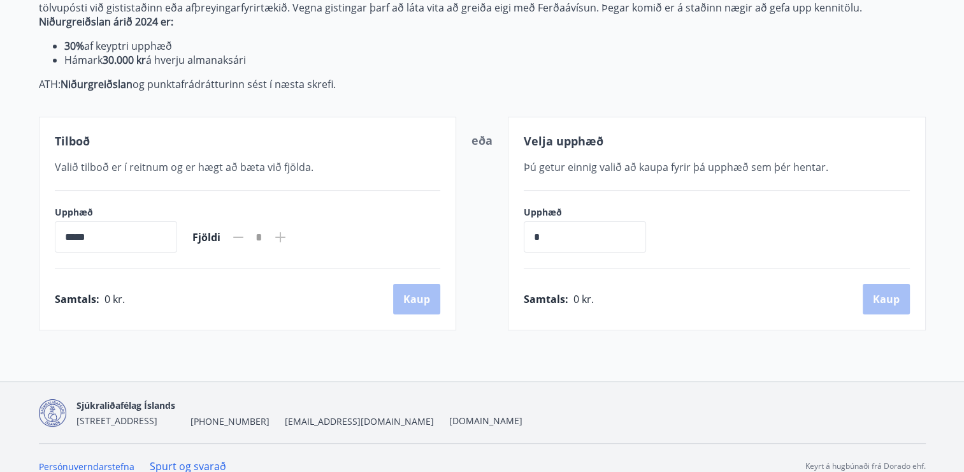
scroll to position [234, 0]
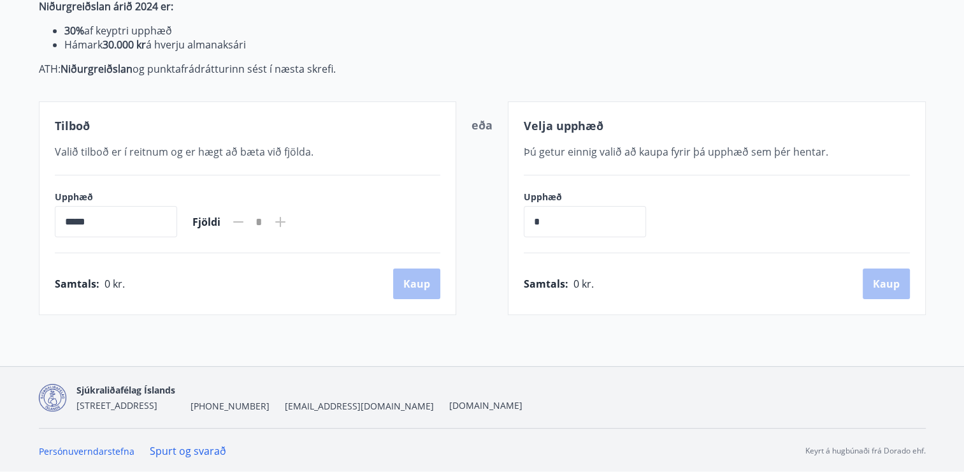
click at [288, 224] on icon at bounding box center [280, 221] width 15 height 15
click at [286, 222] on icon at bounding box center [280, 222] width 10 height 10
drag, startPoint x: 112, startPoint y: 298, endPoint x: 114, endPoint y: 291, distance: 7.3
click at [114, 291] on div "Tilboð Valið tilboð er í reitnum og er hægt að bæta við fjölda. Upphæð ***** ​ …" at bounding box center [248, 208] width 418 height 214
drag, startPoint x: 114, startPoint y: 291, endPoint x: 87, endPoint y: 215, distance: 81.2
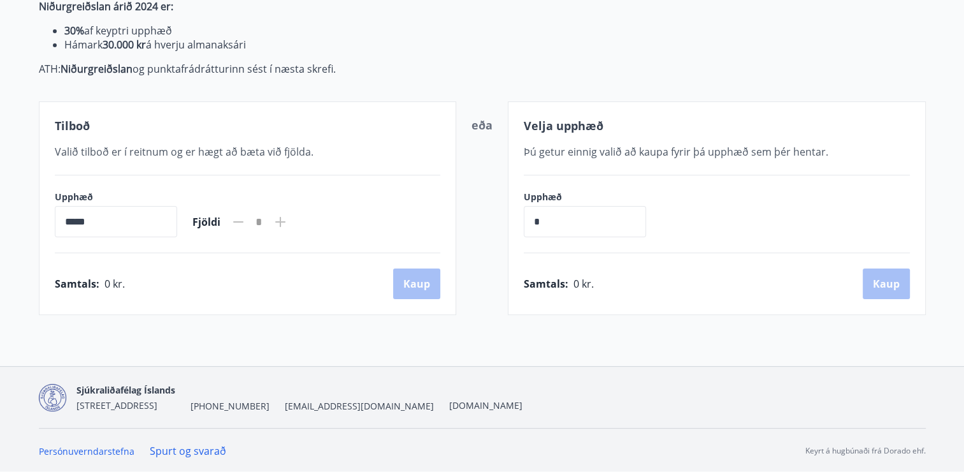
click at [87, 215] on input "*****" at bounding box center [116, 221] width 122 height 31
drag, startPoint x: 75, startPoint y: 218, endPoint x: 36, endPoint y: 228, distance: 40.8
click at [36, 228] on div "Hér er hægt að velja upphæð Ferðaávísunarinnar. Ef valið hefur verið tilboð frá…" at bounding box center [483, 114] width 918 height 402
click at [490, 154] on div "eða" at bounding box center [482, 208] width 21 height 183
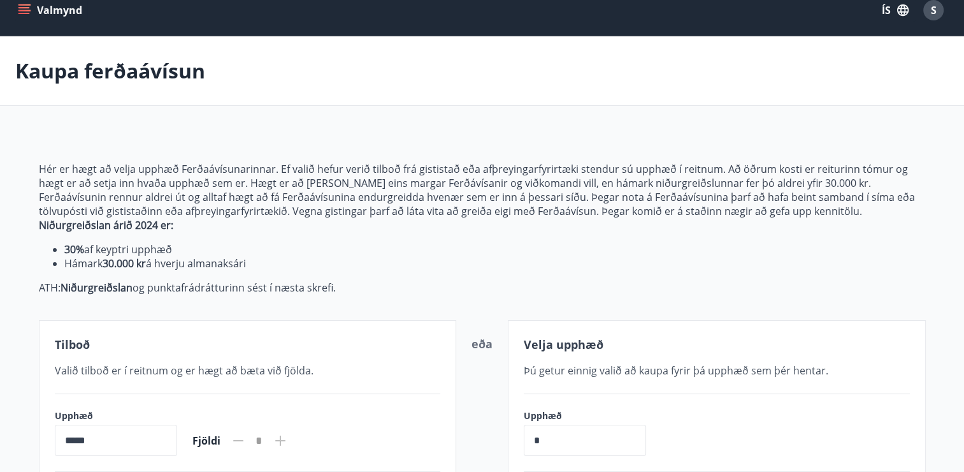
scroll to position [0, 0]
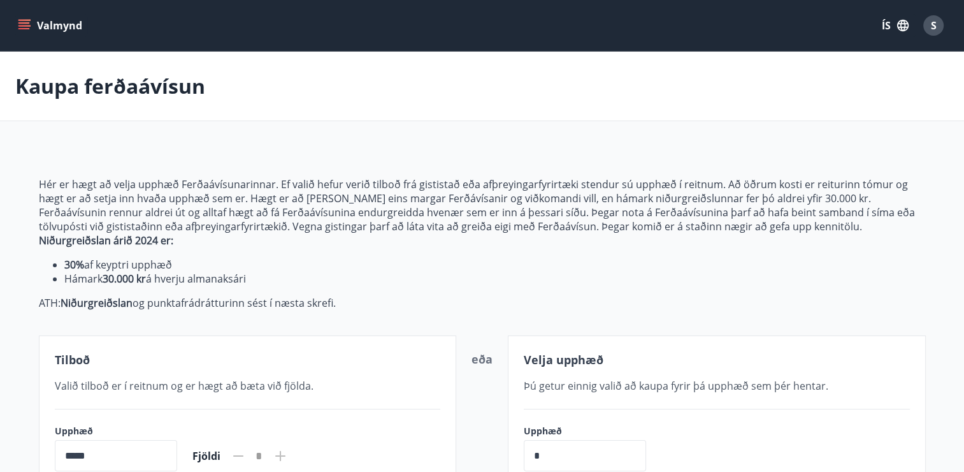
click at [33, 22] on button "Valmynd" at bounding box center [51, 25] width 72 height 23
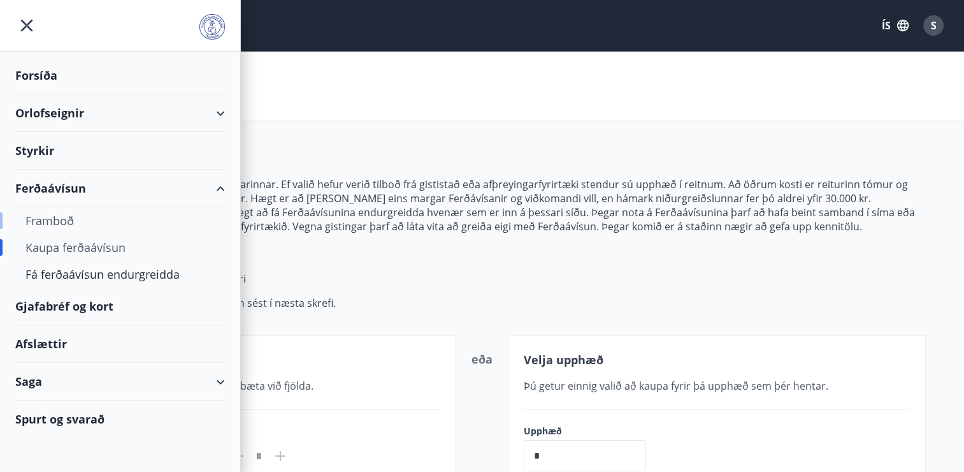
click at [61, 222] on div "Framboð" at bounding box center [119, 220] width 189 height 27
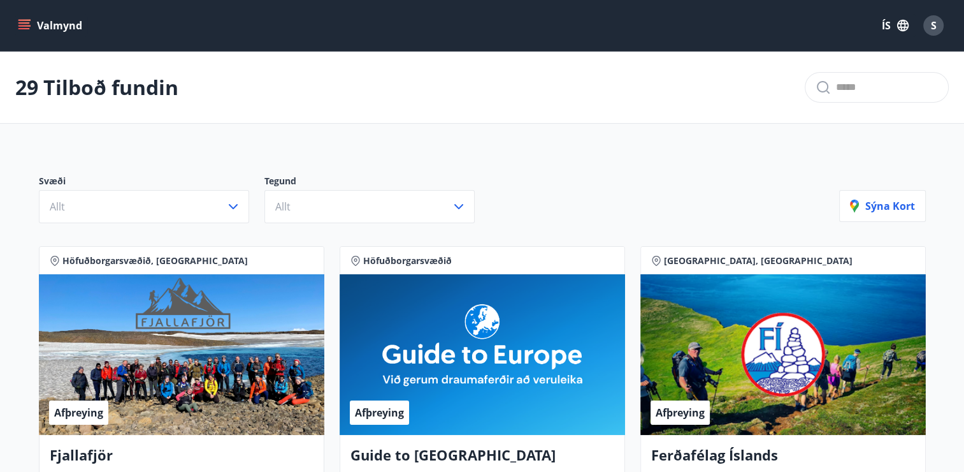
click at [25, 24] on icon "menu" at bounding box center [24, 25] width 13 height 13
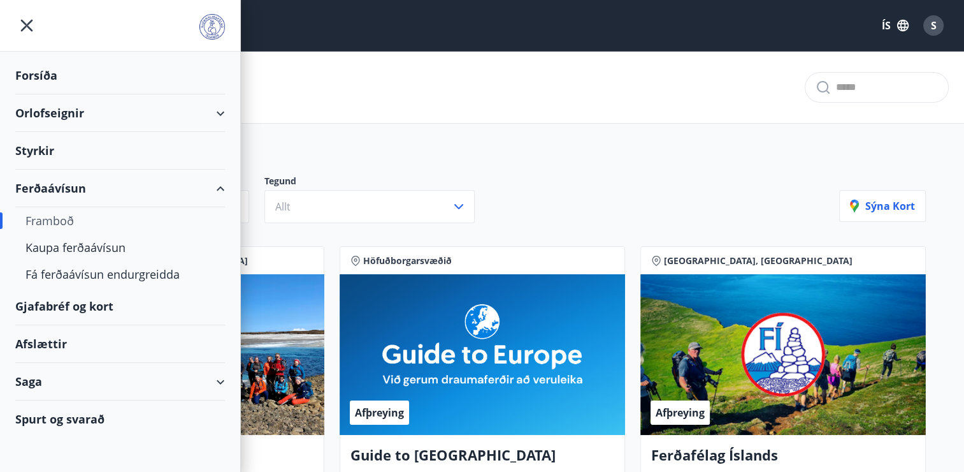
click at [375, 103] on div "29 Tilboð fundin" at bounding box center [482, 88] width 964 height 72
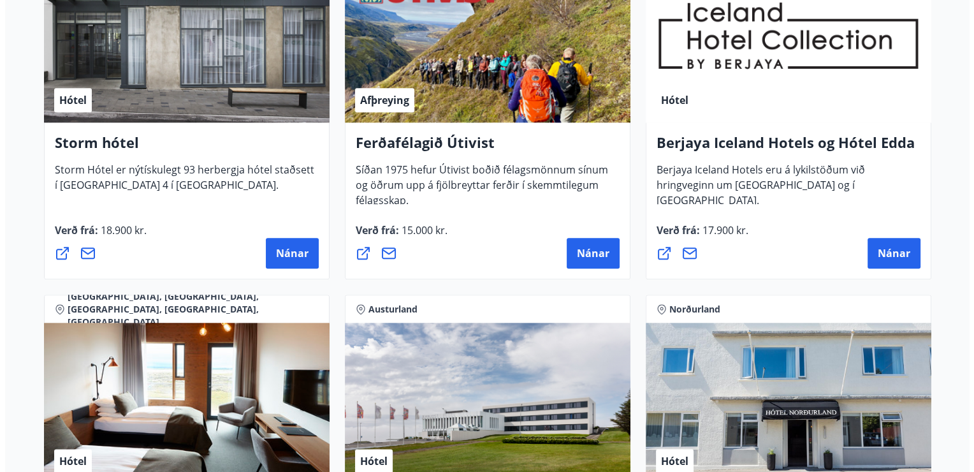
scroll to position [1402, 0]
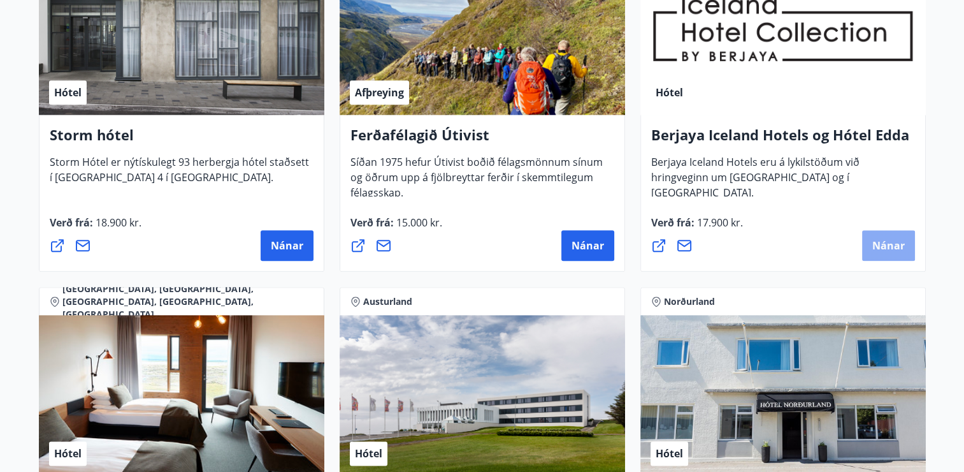
click at [891, 244] on span "Nánar" at bounding box center [889, 245] width 33 height 14
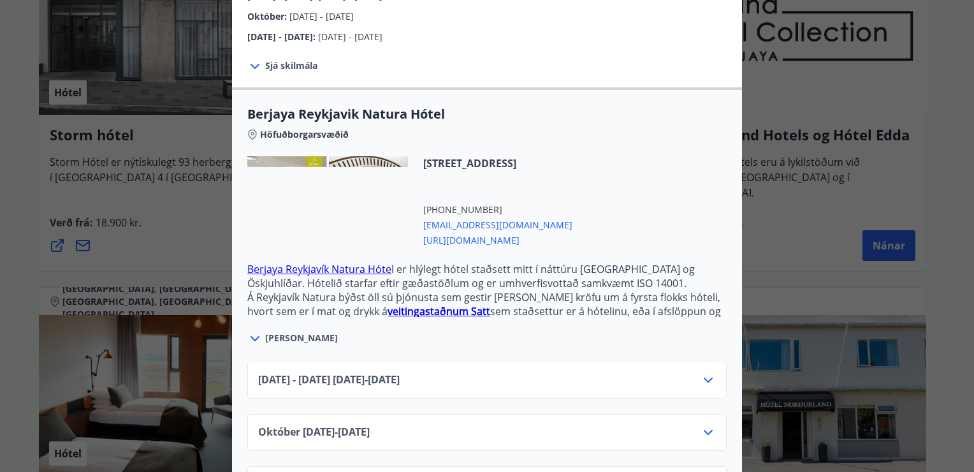
scroll to position [319, 0]
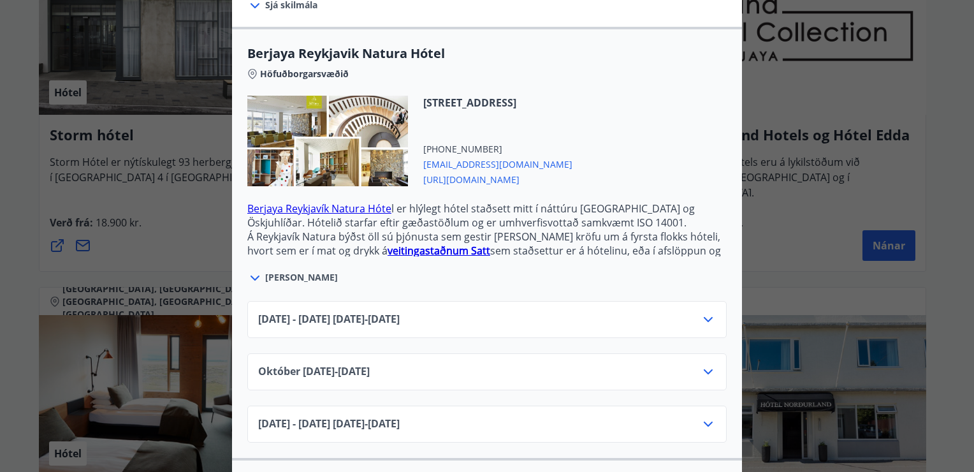
click at [272, 271] on span "Sjá meira" at bounding box center [301, 277] width 73 height 13
click at [250, 275] on icon at bounding box center [254, 277] width 9 height 5
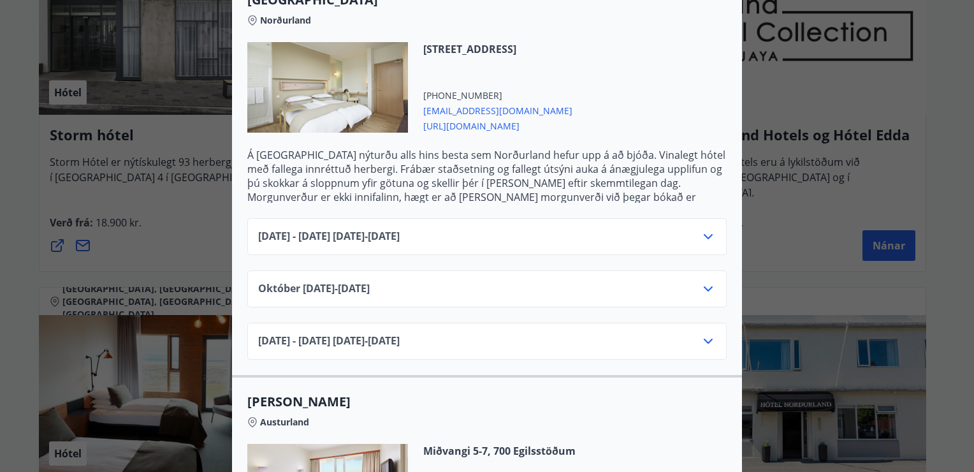
scroll to position [892, 0]
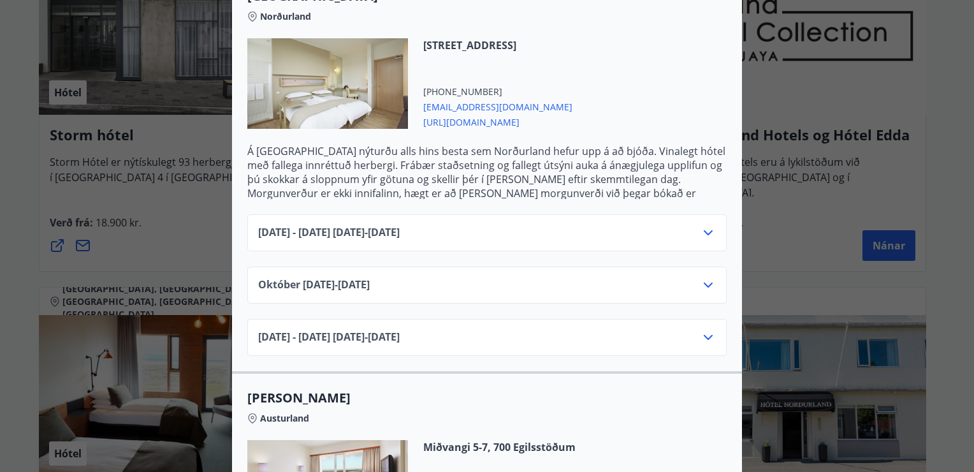
click at [706, 277] on icon at bounding box center [707, 284] width 15 height 15
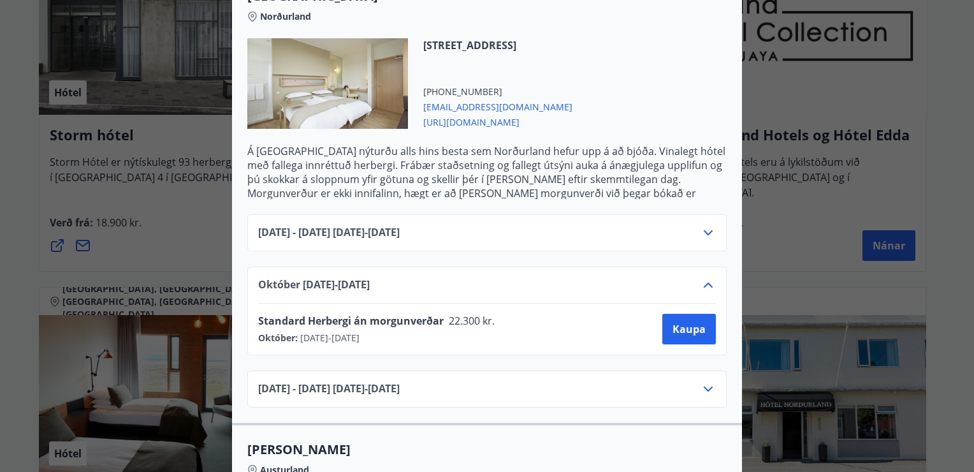
scroll to position [0, 0]
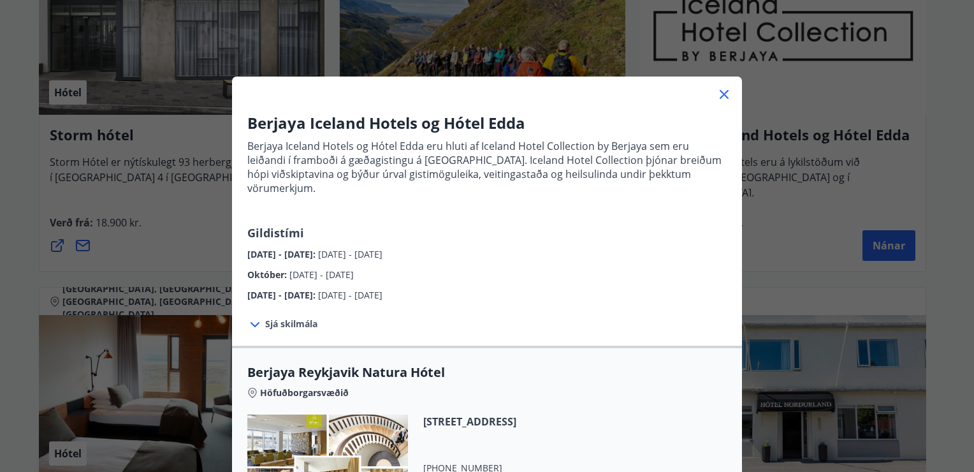
click at [820, 243] on div "Berjaya Iceland Hotels og Hótel Edda Berjaya Iceland Hotels og Hótel Edda eru h…" at bounding box center [487, 236] width 974 height 472
click at [723, 92] on icon at bounding box center [723, 94] width 15 height 15
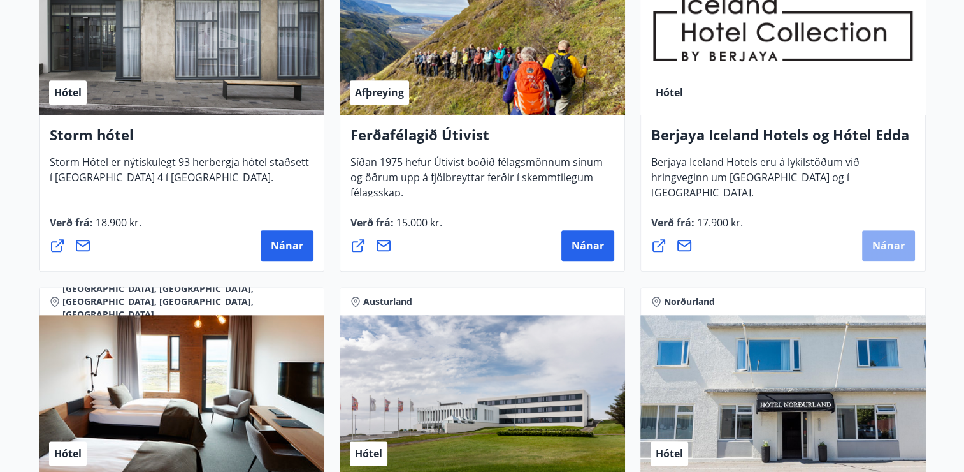
click at [886, 242] on span "Nánar" at bounding box center [889, 245] width 33 height 14
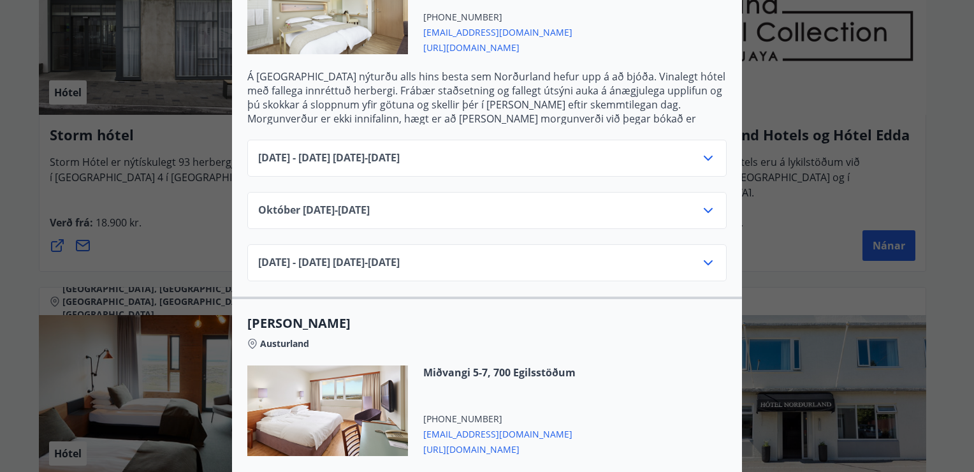
scroll to position [892, 0]
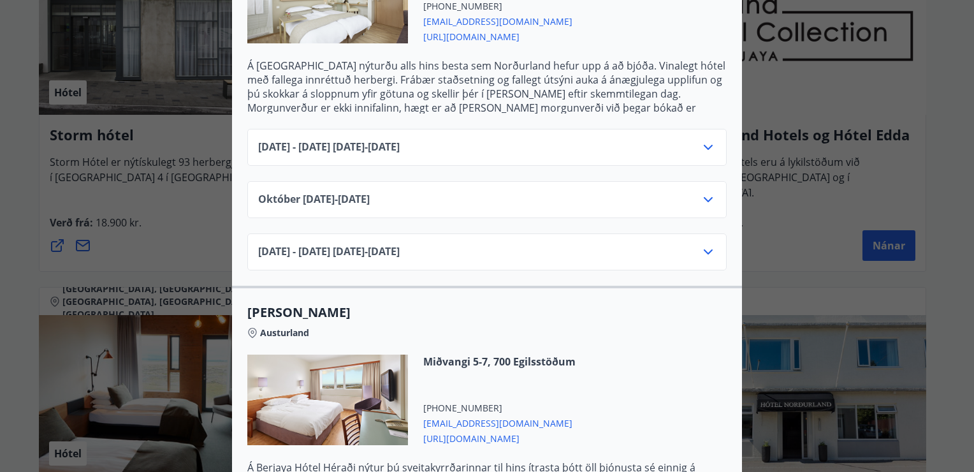
click at [704, 197] on icon at bounding box center [708, 199] width 9 height 5
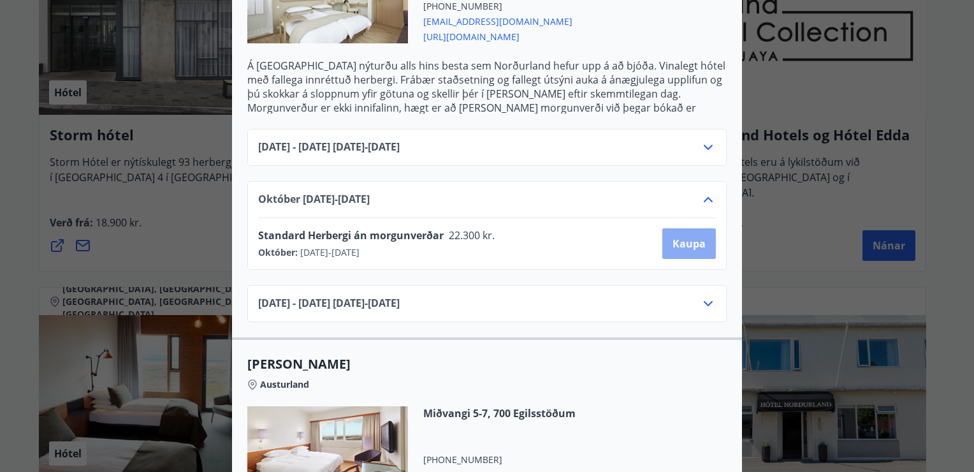
click at [686, 236] on span "Kaupa" at bounding box center [688, 243] width 33 height 14
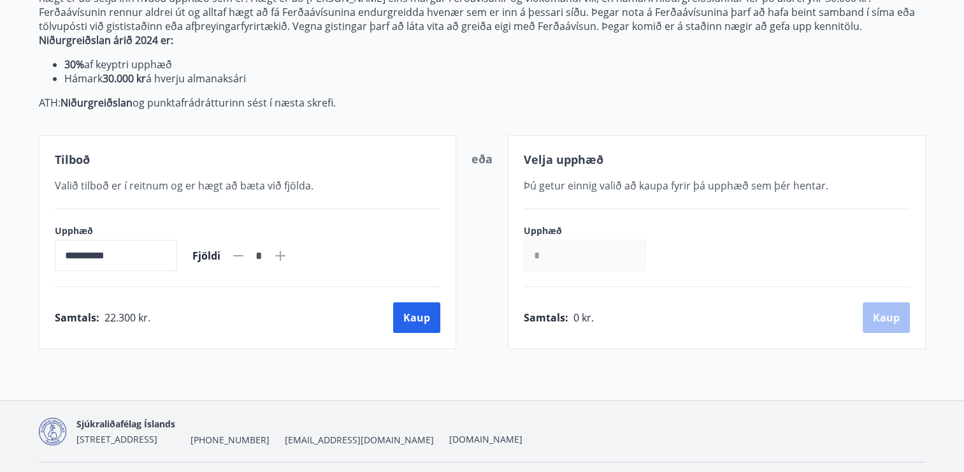
scroll to position [234, 0]
